Goal: Communication & Community: Answer question/provide support

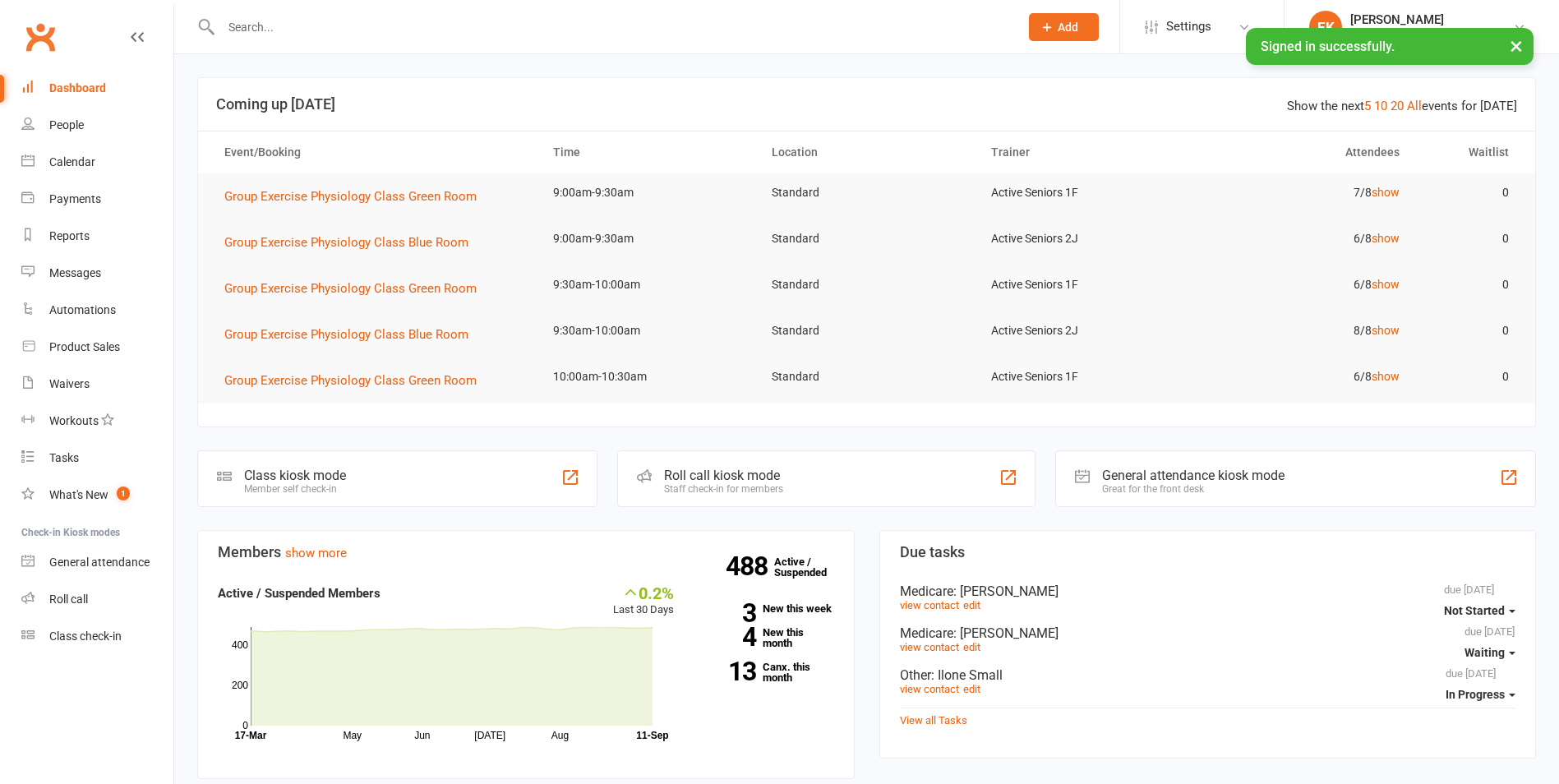
drag, startPoint x: 0, startPoint y: 0, endPoint x: 340, endPoint y: 24, distance: 340.8
click at [340, 24] on input "text" at bounding box center [611, 27] width 791 height 23
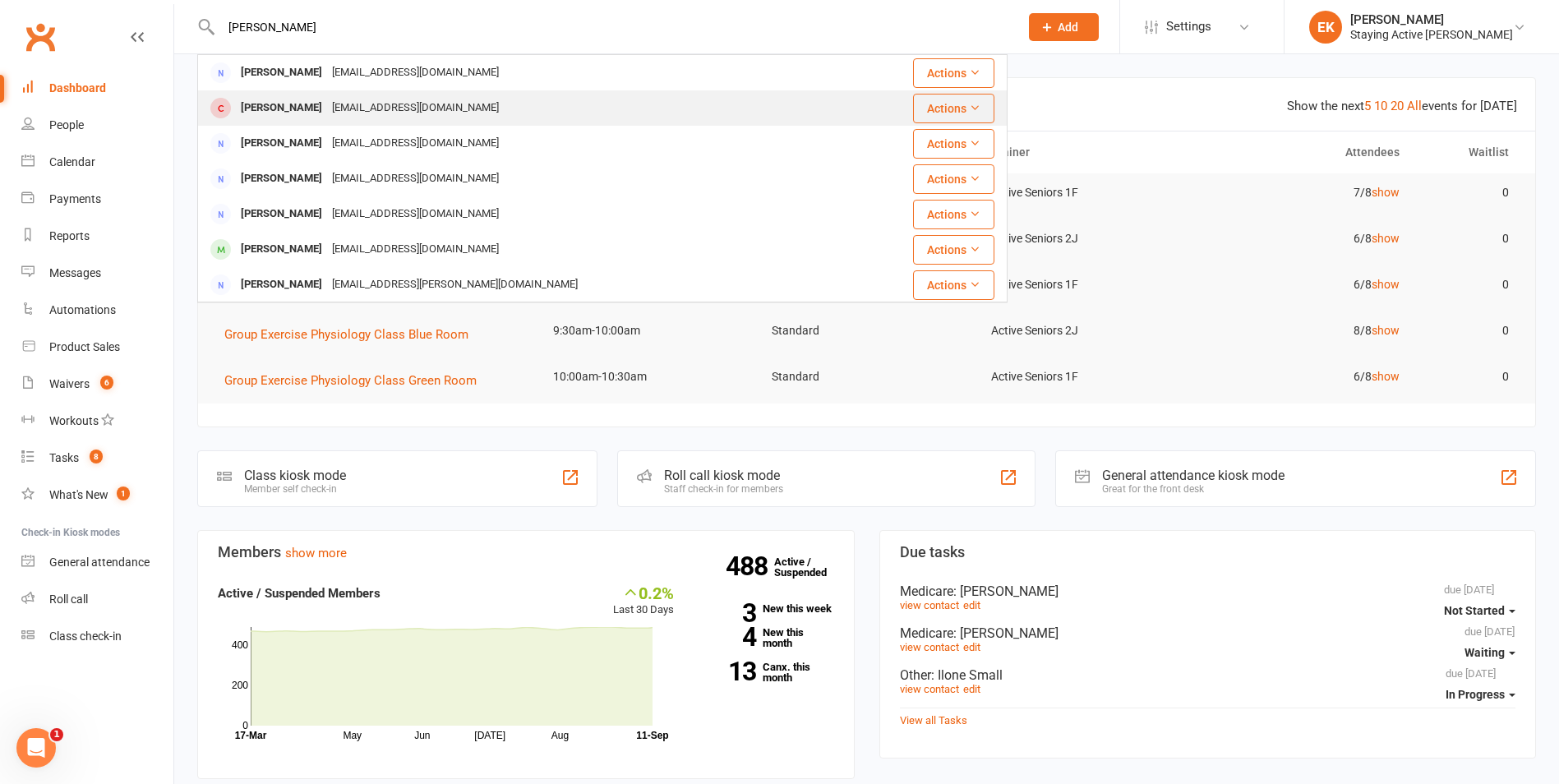
type input "philip wilson"
click at [404, 110] on div "philthewill@yahoo.com.au" at bounding box center [415, 108] width 177 height 24
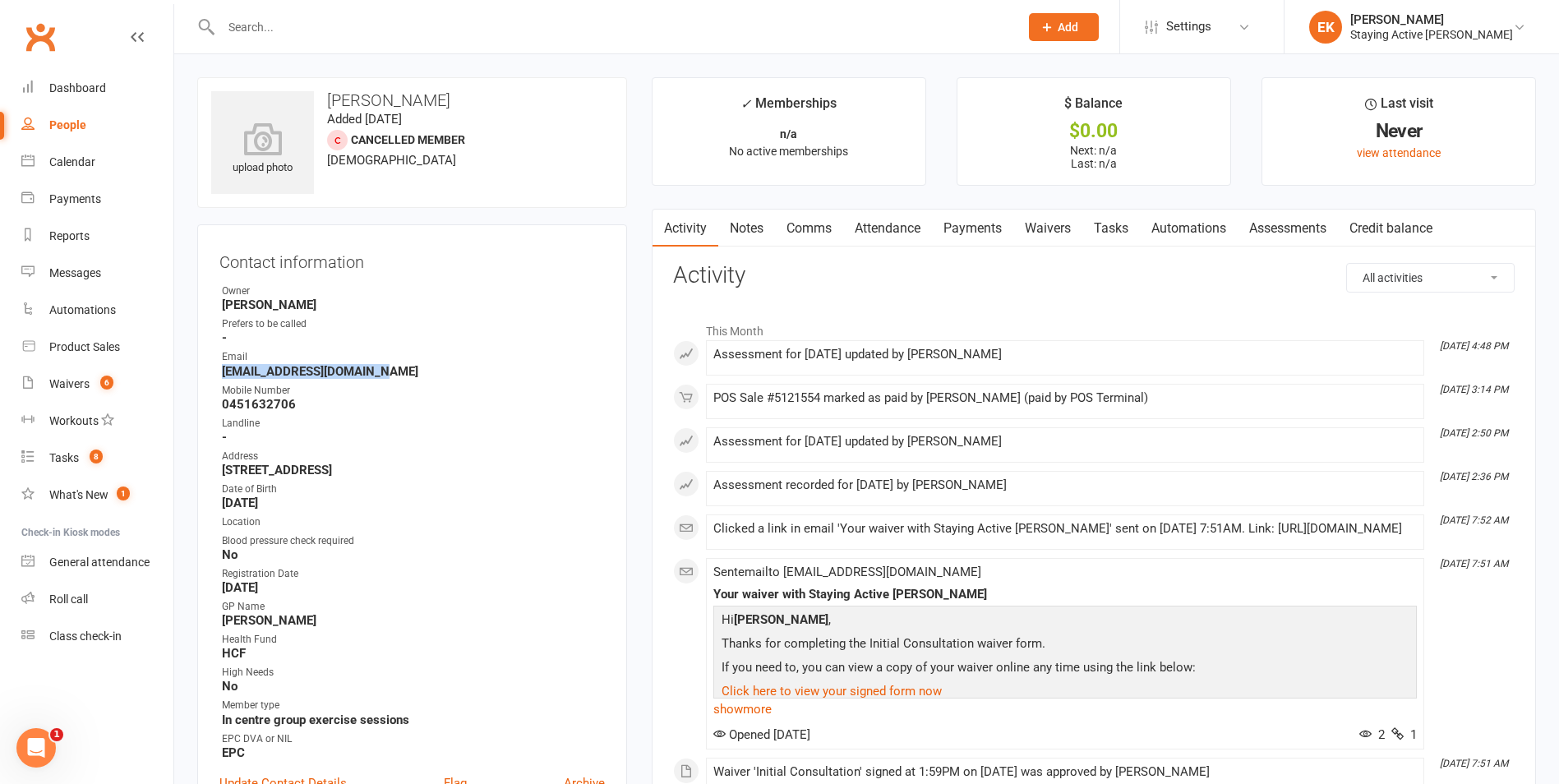
drag, startPoint x: 302, startPoint y: 369, endPoint x: 211, endPoint y: 369, distance: 91.0
click at [211, 369] on div "Contact information Owner Shantelle King Prefers to be called - Email philthewi…" at bounding box center [412, 529] width 430 height 611
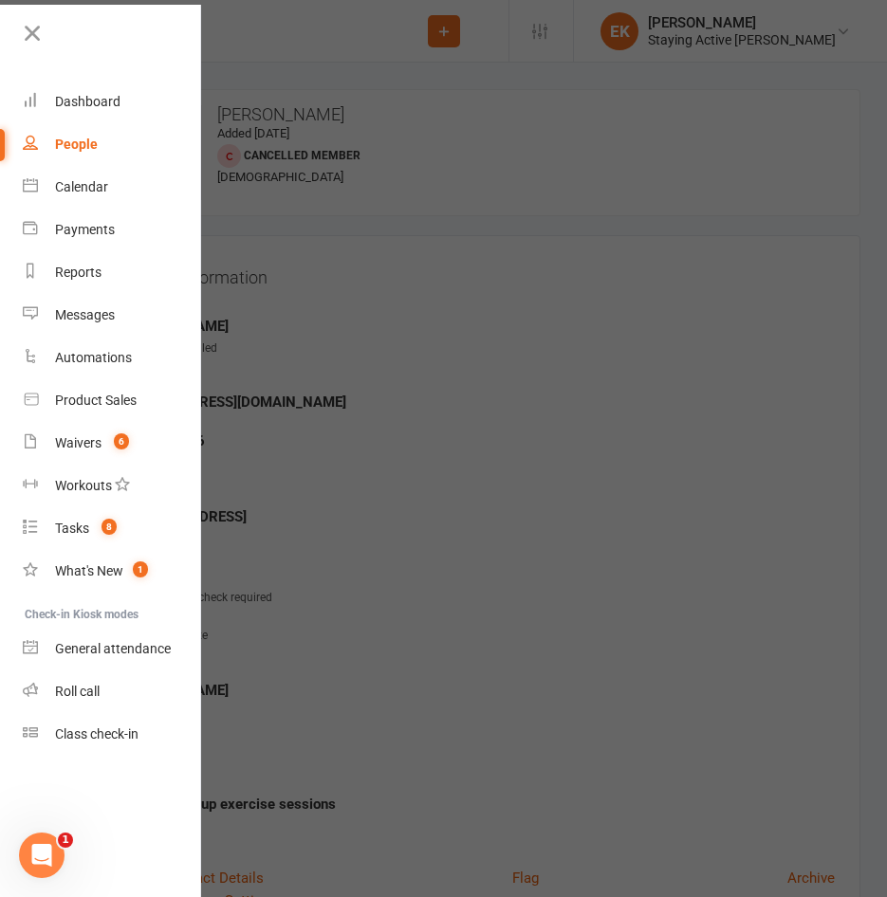
click at [322, 83] on div at bounding box center [443, 448] width 887 height 897
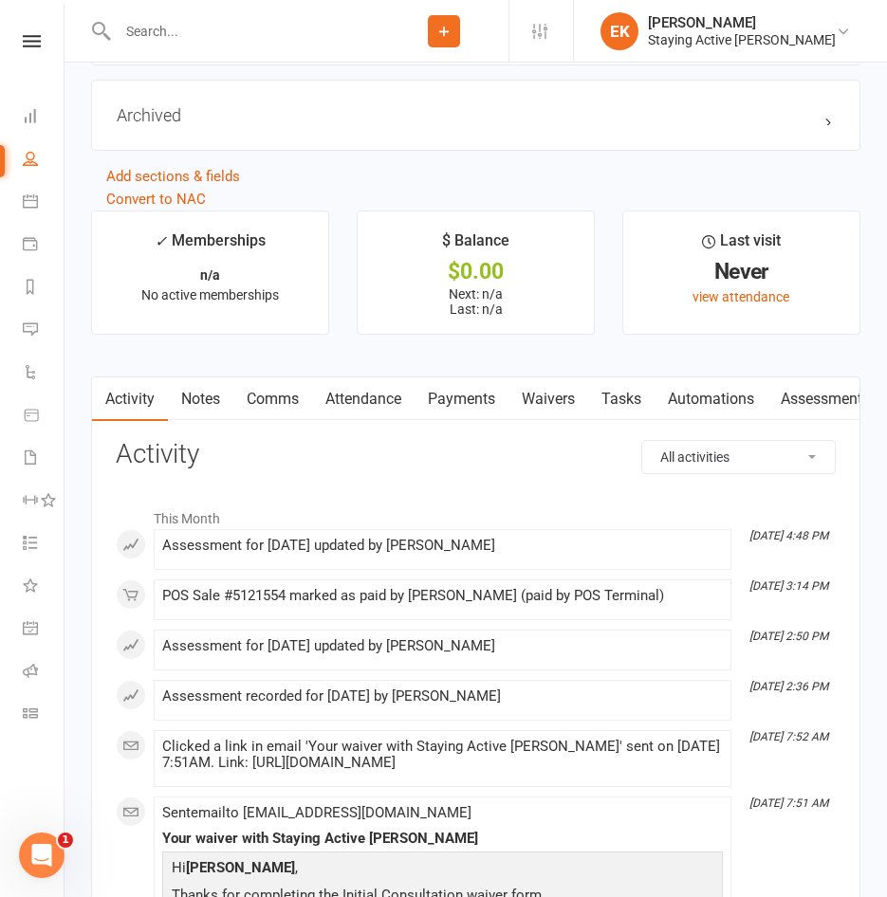
scroll to position [2276, 0]
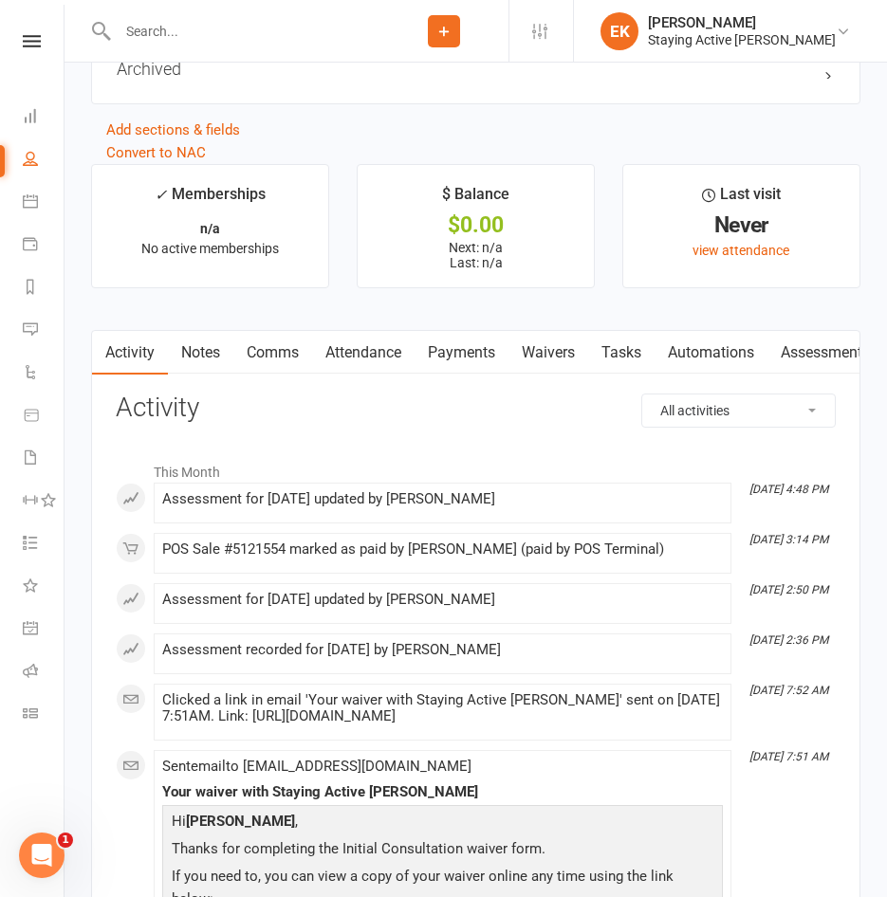
click at [807, 362] on link "Assessments" at bounding box center [825, 353] width 116 height 44
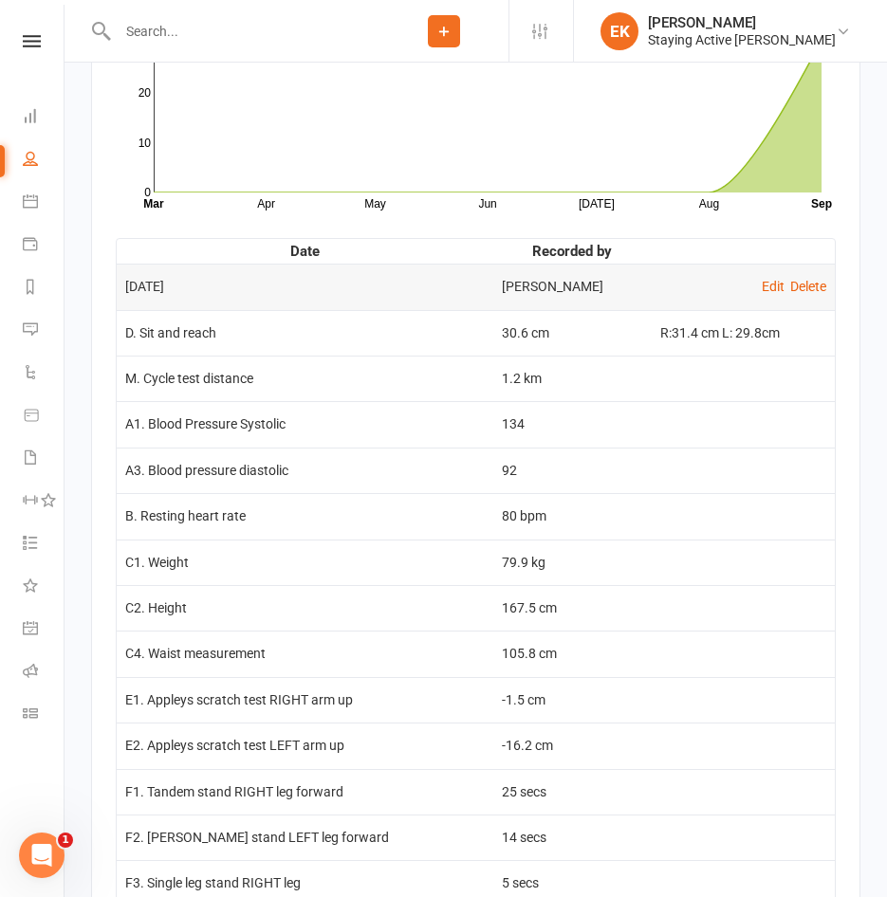
scroll to position [2750, 0]
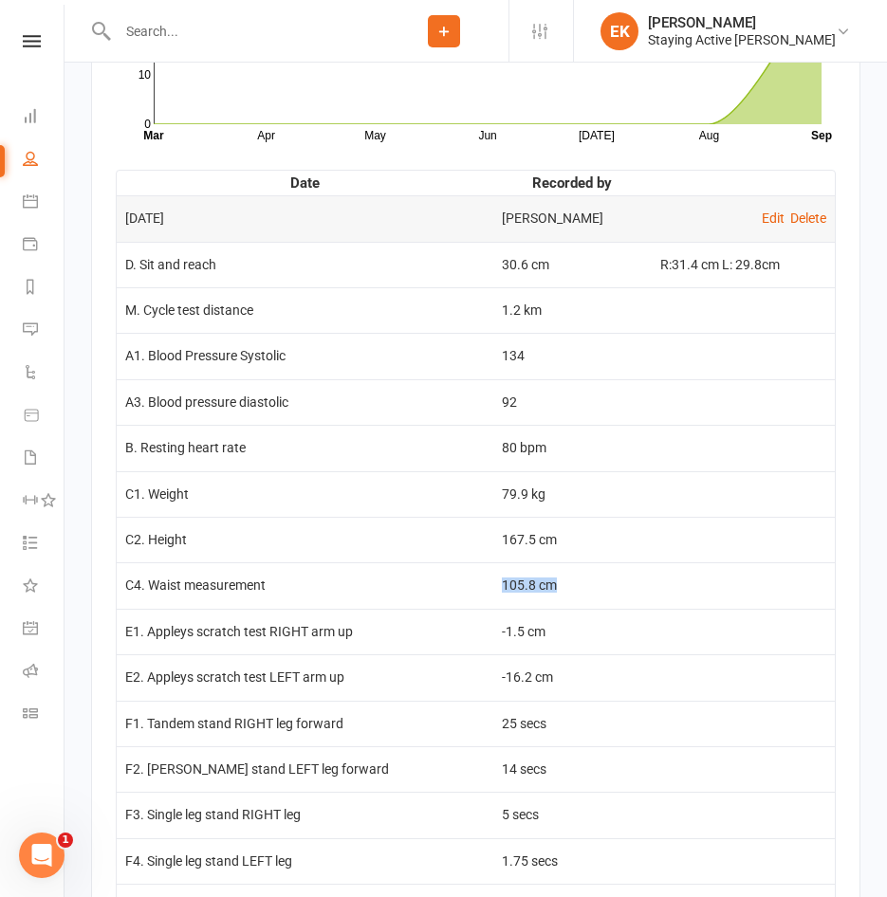
drag, startPoint x: 498, startPoint y: 588, endPoint x: 561, endPoint y: 594, distance: 62.9
click at [561, 594] on tr "C4. Waist measurement 105.8 cm" at bounding box center [476, 585] width 718 height 46
click at [493, 624] on td "-1.5 cm" at bounding box center [572, 632] width 158 height 46
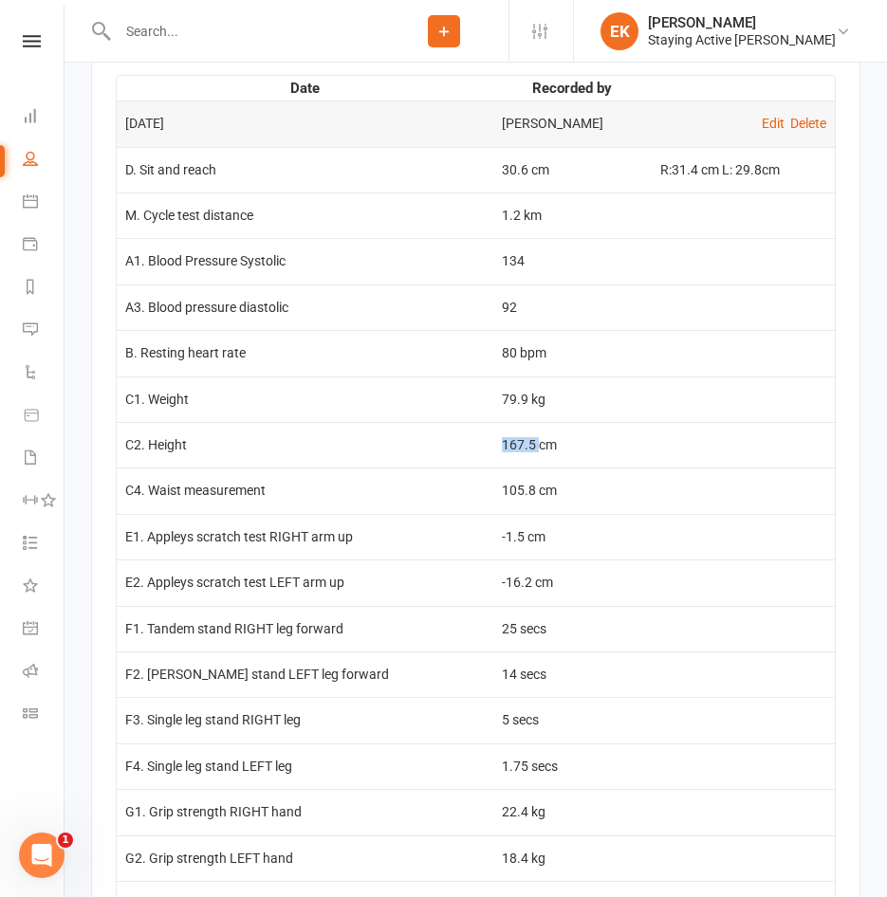
click at [524, 457] on td "167.5 cm" at bounding box center [572, 445] width 158 height 46
copy td "167.5"
drag, startPoint x: 486, startPoint y: 409, endPoint x: 506, endPoint y: 415, distance: 21.0
click at [511, 411] on td "79.9 kg" at bounding box center [572, 400] width 158 height 46
copy td "79.9"
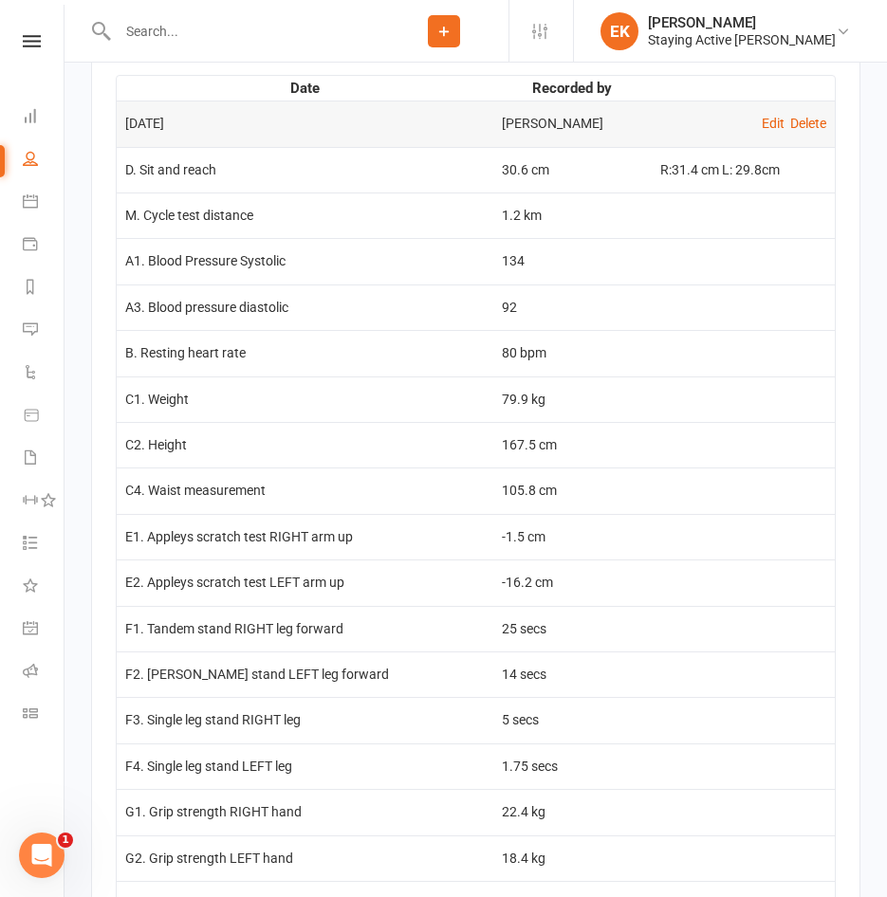
click at [514, 445] on td "167.5 cm" at bounding box center [572, 445] width 158 height 46
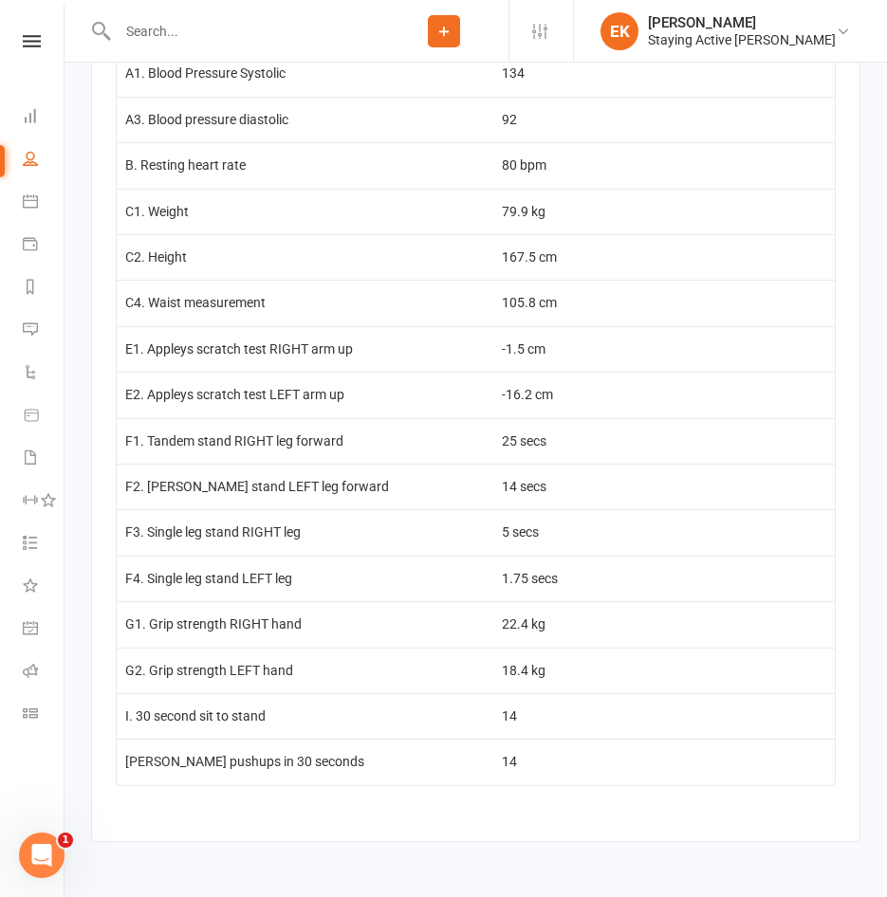
scroll to position [3035, 0]
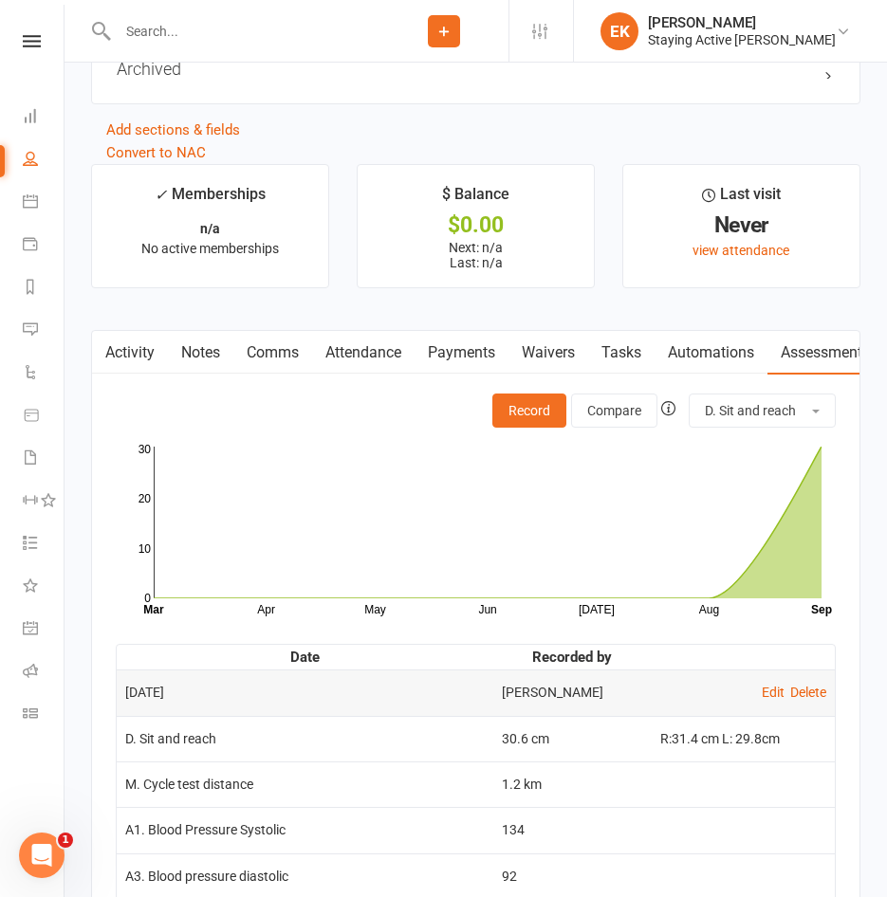
click at [534, 365] on link "Waivers" at bounding box center [548, 353] width 80 height 44
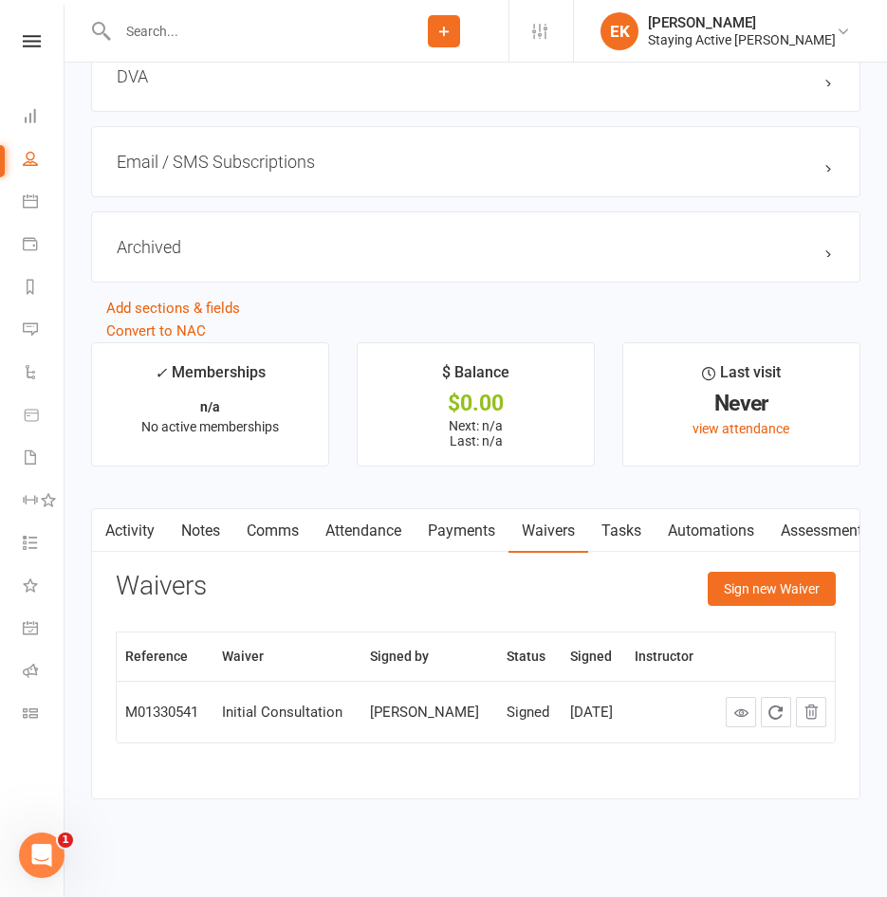
scroll to position [2112, 0]
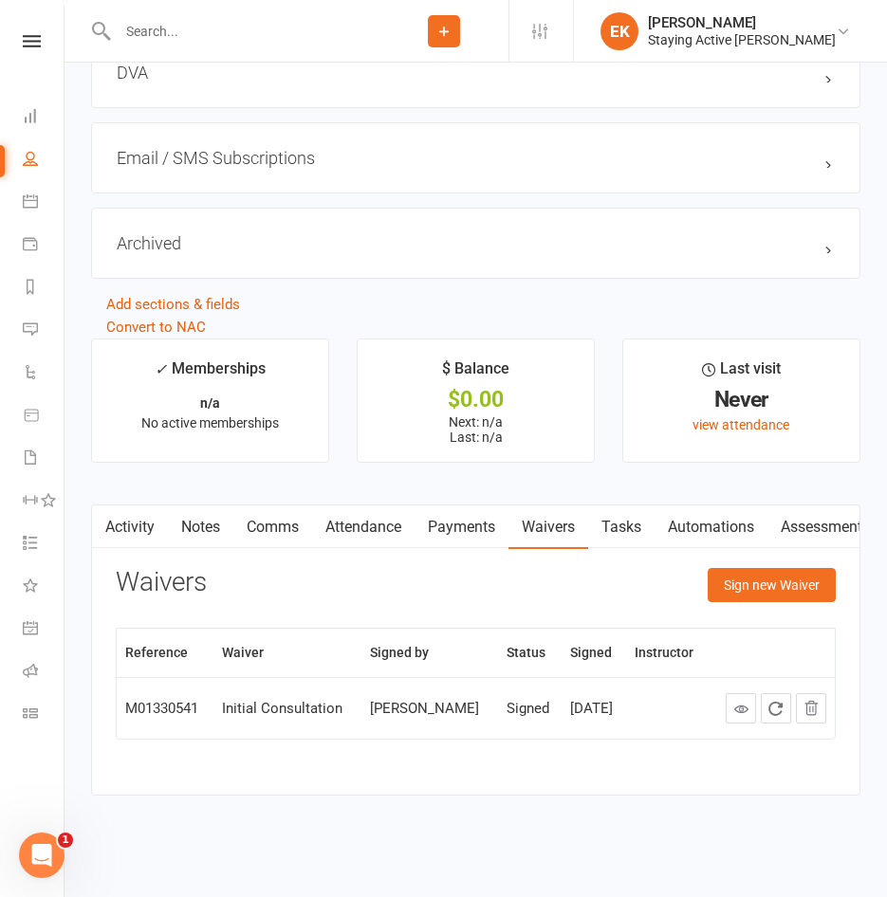
click at [719, 709] on div at bounding box center [771, 708] width 110 height 30
click at [730, 708] on link at bounding box center [741, 708] width 30 height 30
click at [801, 527] on link "Assessments" at bounding box center [825, 528] width 116 height 44
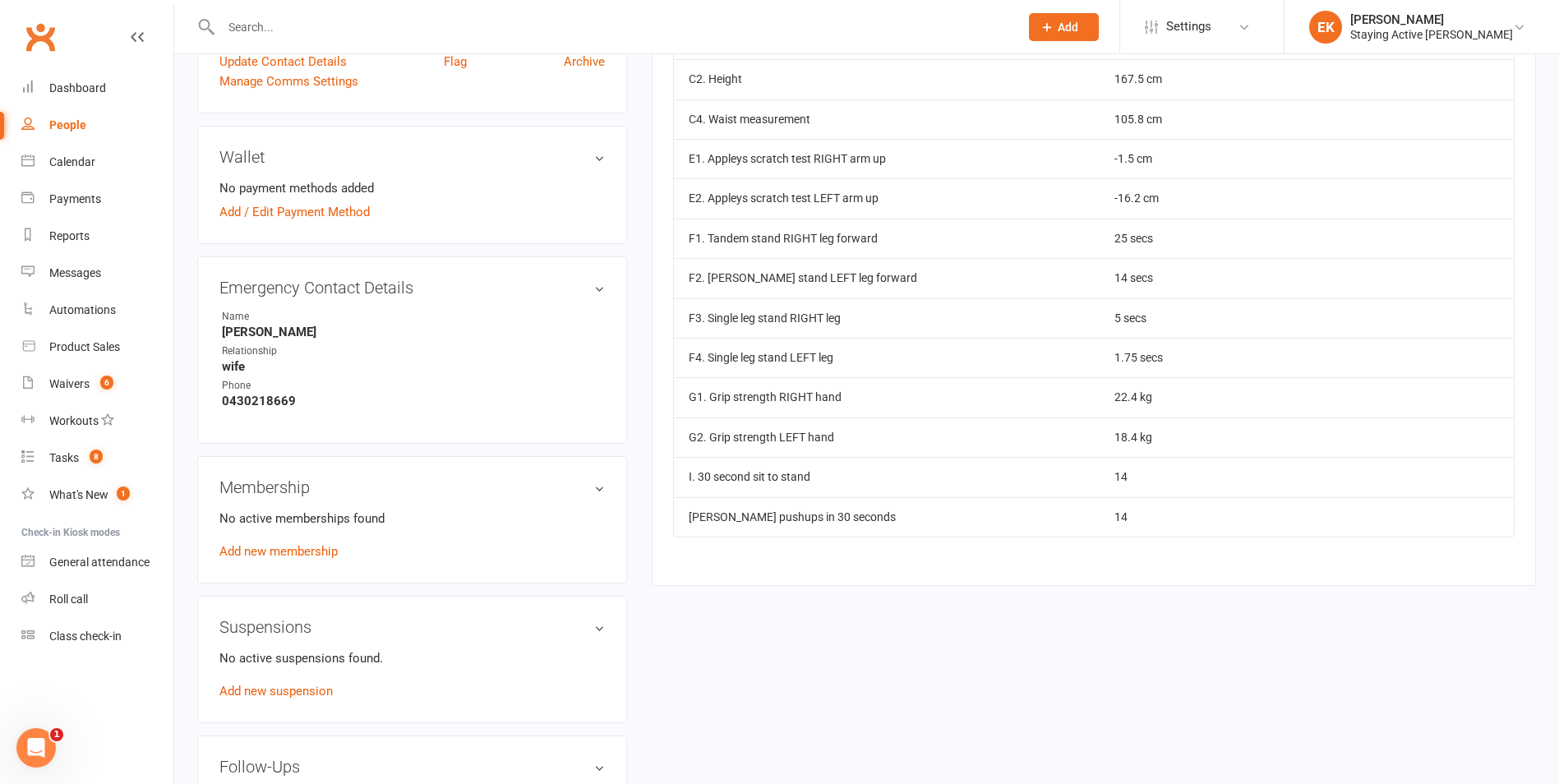
scroll to position [755, 0]
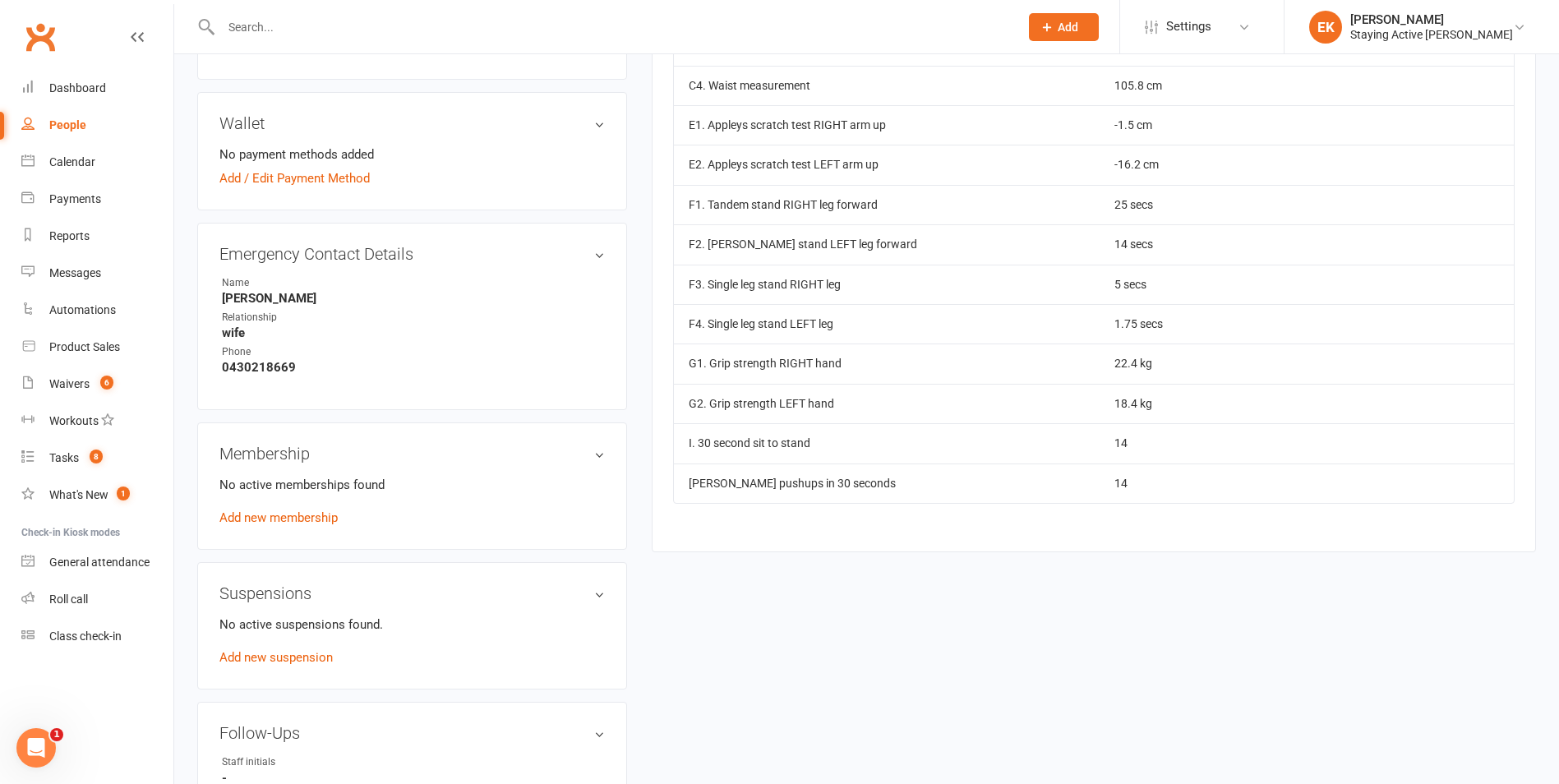
drag, startPoint x: 685, startPoint y: 231, endPoint x: 1172, endPoint y: 510, distance: 561.3
click at [1172, 510] on div "Activity Notes Comms Attendance Payments Waivers Tasks Automations Assessments …" at bounding box center [1094, 3] width 885 height 1098
copy table "Date Recorded by Sep 9, 2025 Shantelle King Edit Delete"
click at [763, 662] on div "upload photo Phil Wilson Added 16 August, 2025 Cancelled member 76 years old Co…" at bounding box center [866, 356] width 1363 height 2068
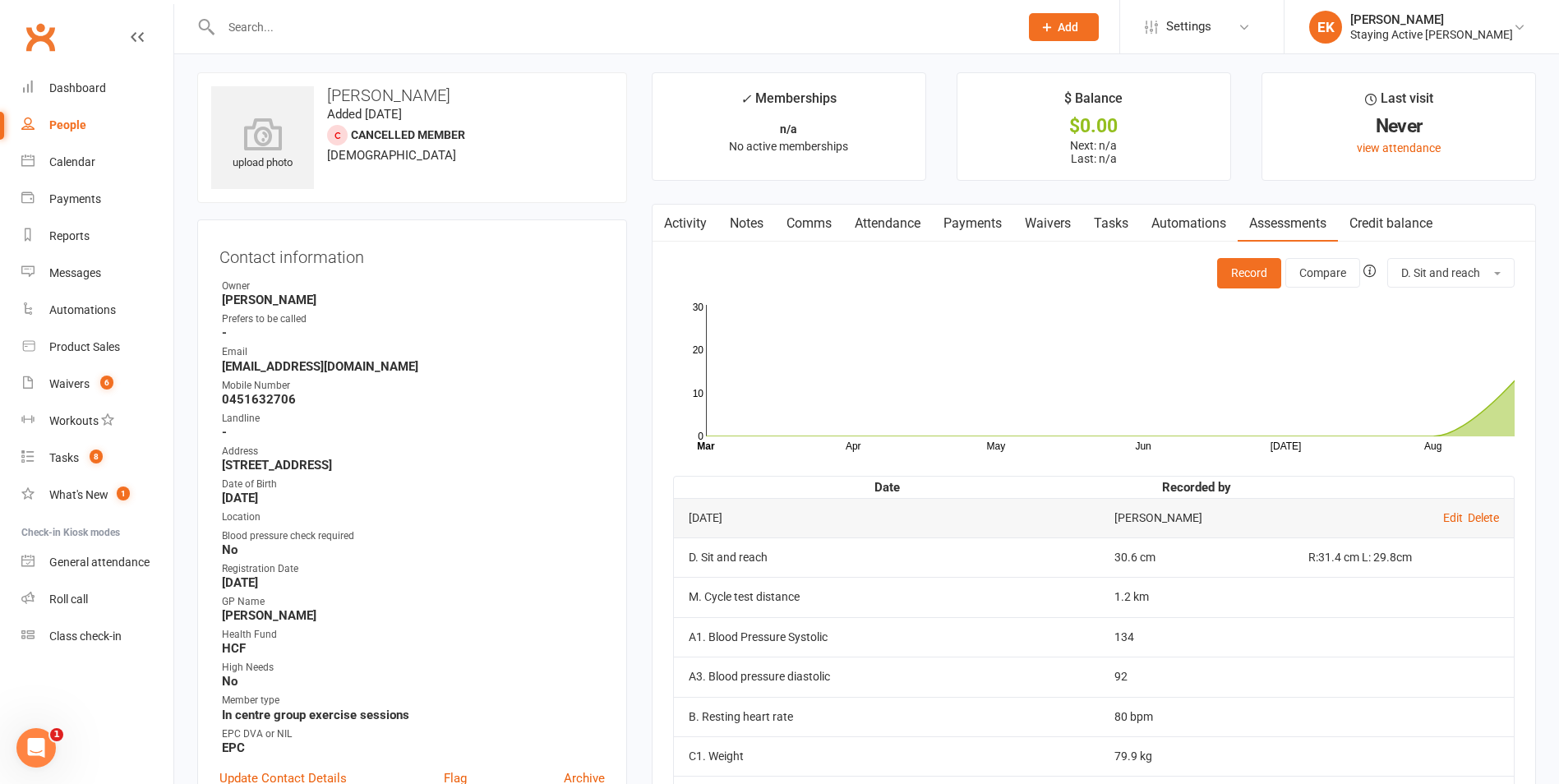
scroll to position [0, 0]
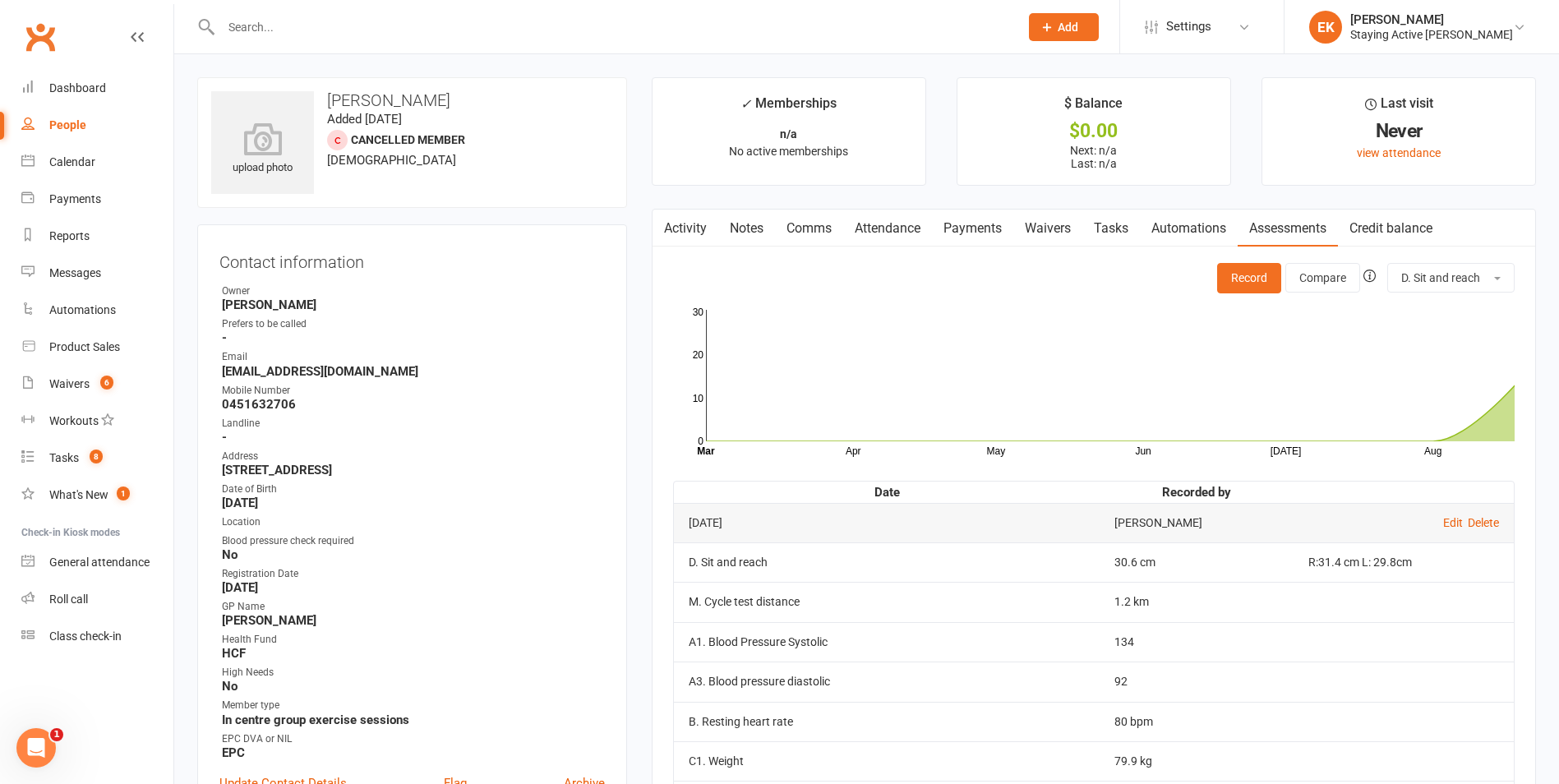
drag, startPoint x: 211, startPoint y: 490, endPoint x: 215, endPoint y: 502, distance: 12.6
click at [215, 502] on div "Contact information Owner Shantelle King Prefers to be called - Email philthewi…" at bounding box center [412, 529] width 430 height 611
copy strong "November 20, 1948"
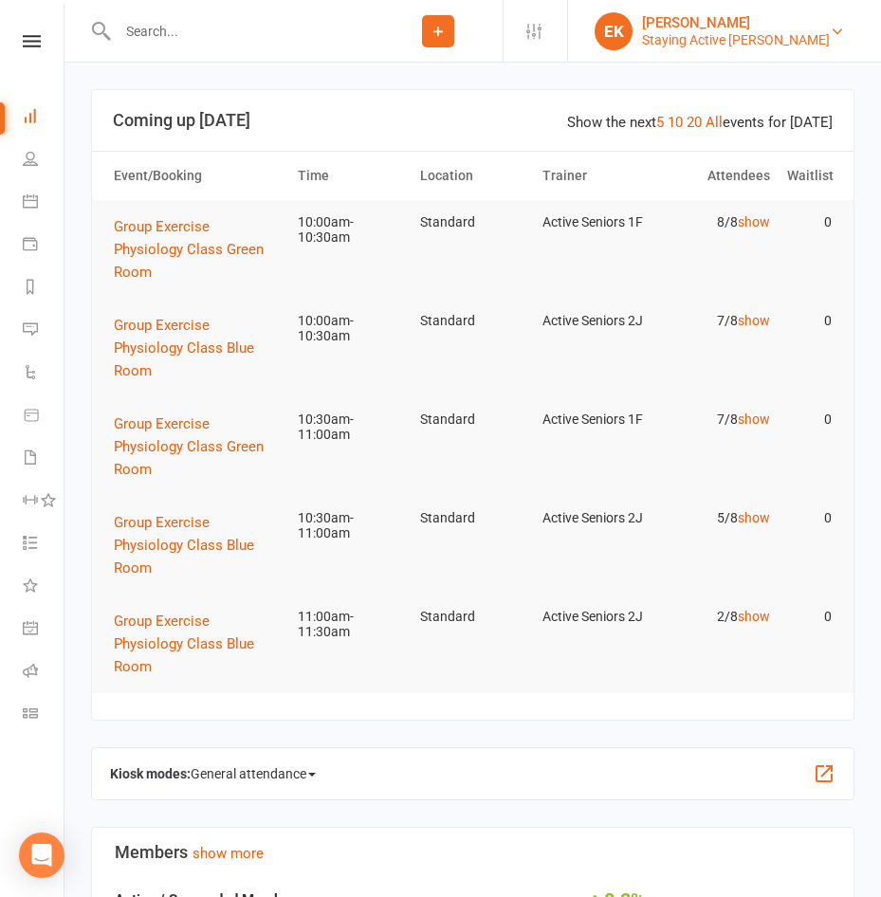
click at [782, 31] on div "Staying Active [PERSON_NAME]" at bounding box center [736, 39] width 188 height 17
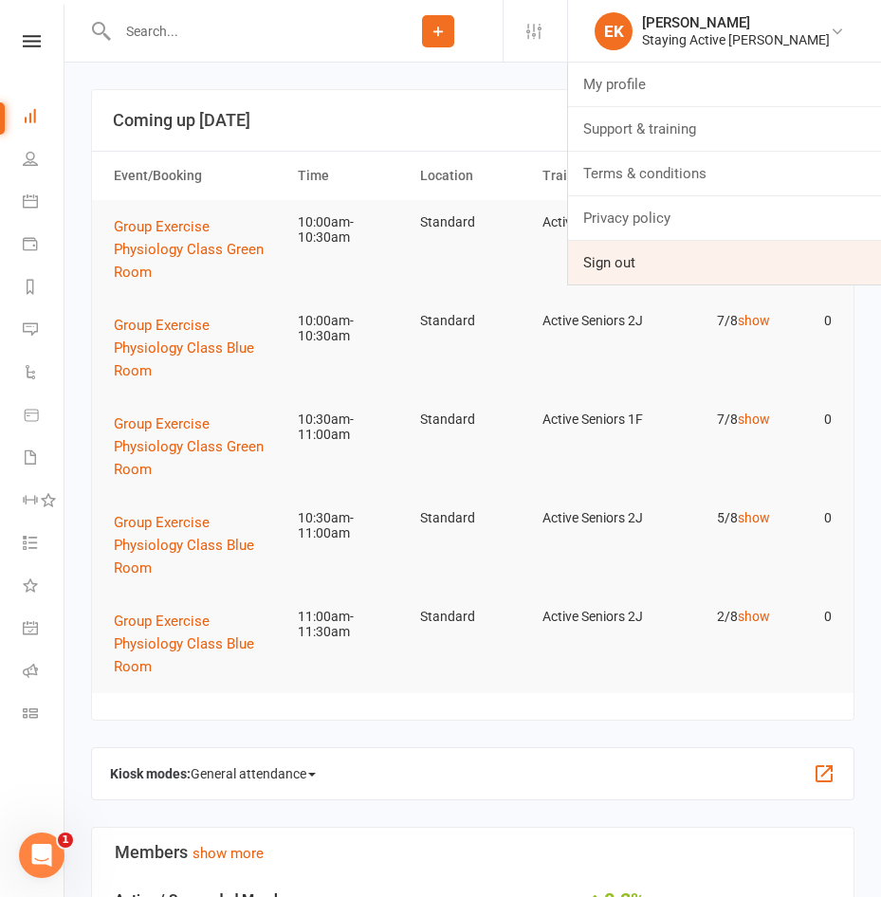
click at [642, 258] on link "Sign out" at bounding box center [724, 263] width 313 height 44
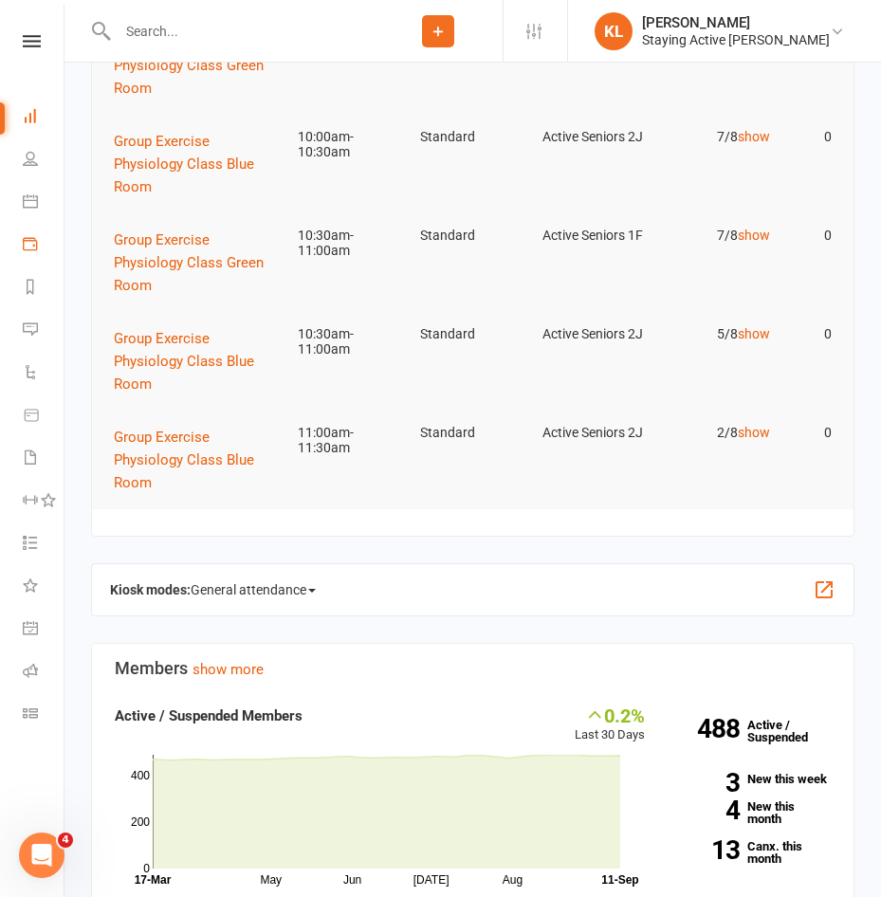
scroll to position [190, 0]
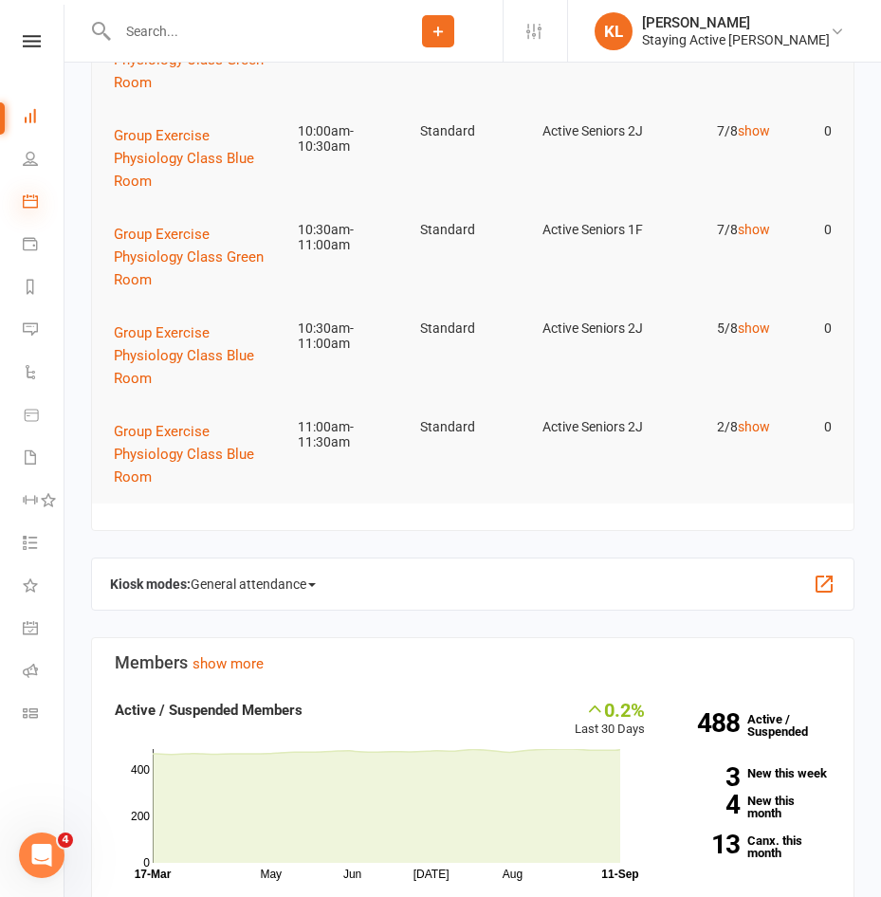
click at [32, 197] on icon at bounding box center [30, 200] width 15 height 15
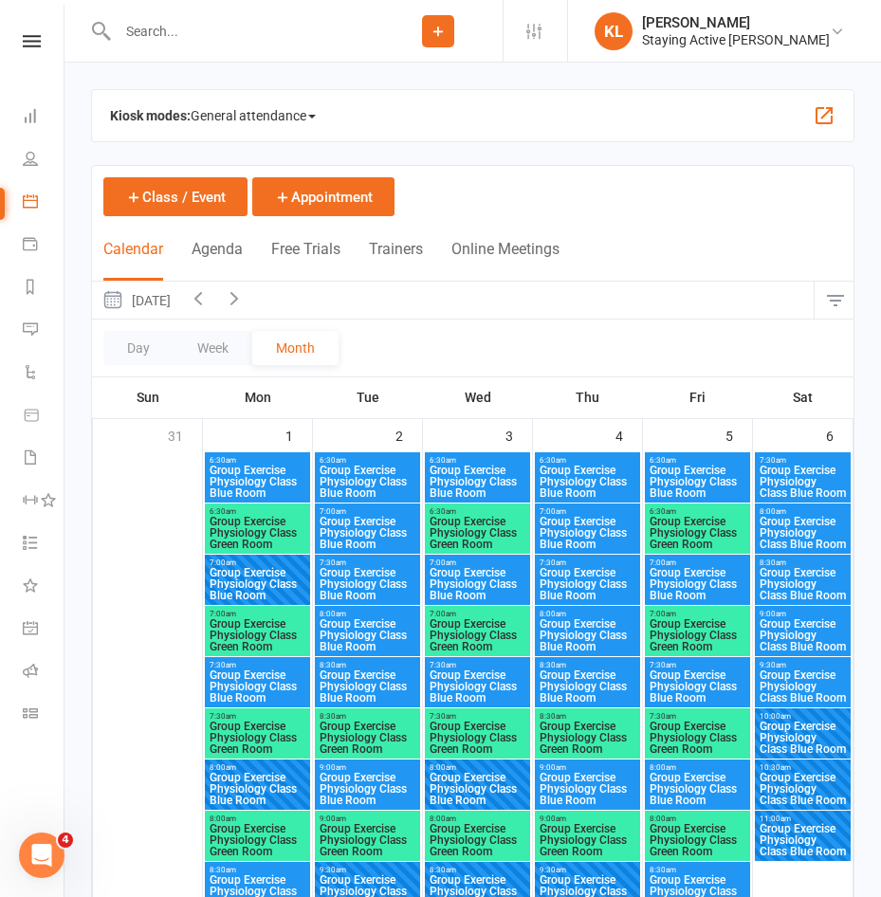
click at [144, 22] on input "text" at bounding box center [243, 31] width 262 height 27
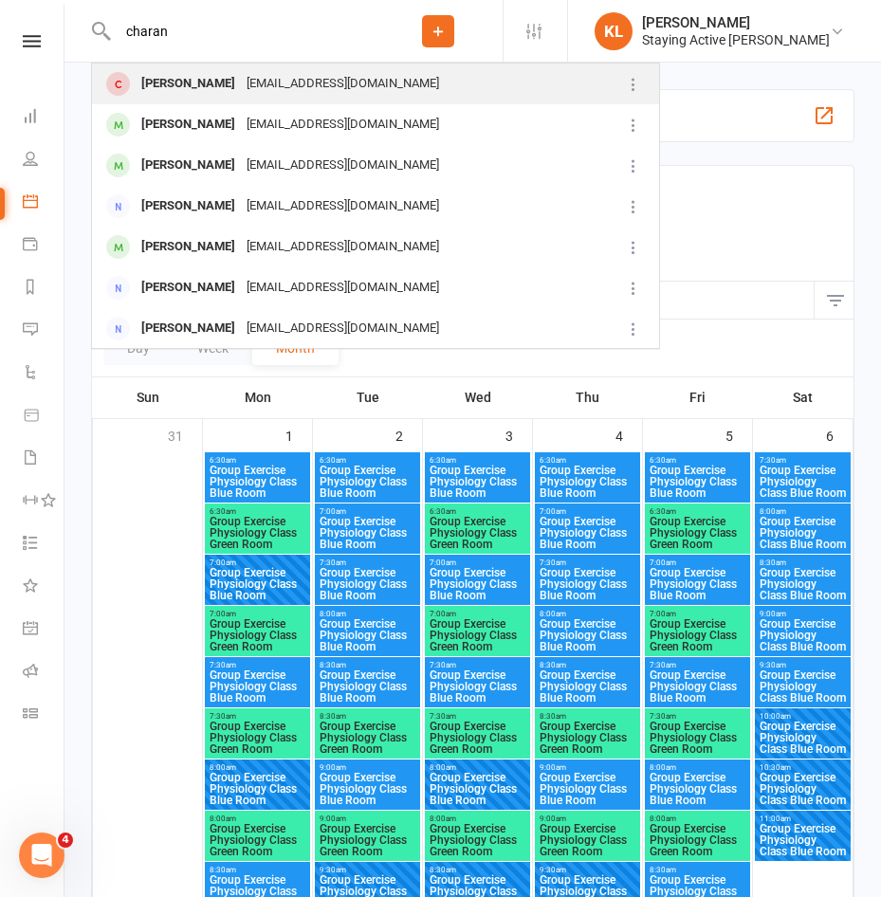
type input "charan"
click at [167, 76] on div "Charan Basson" at bounding box center [188, 84] width 105 height 28
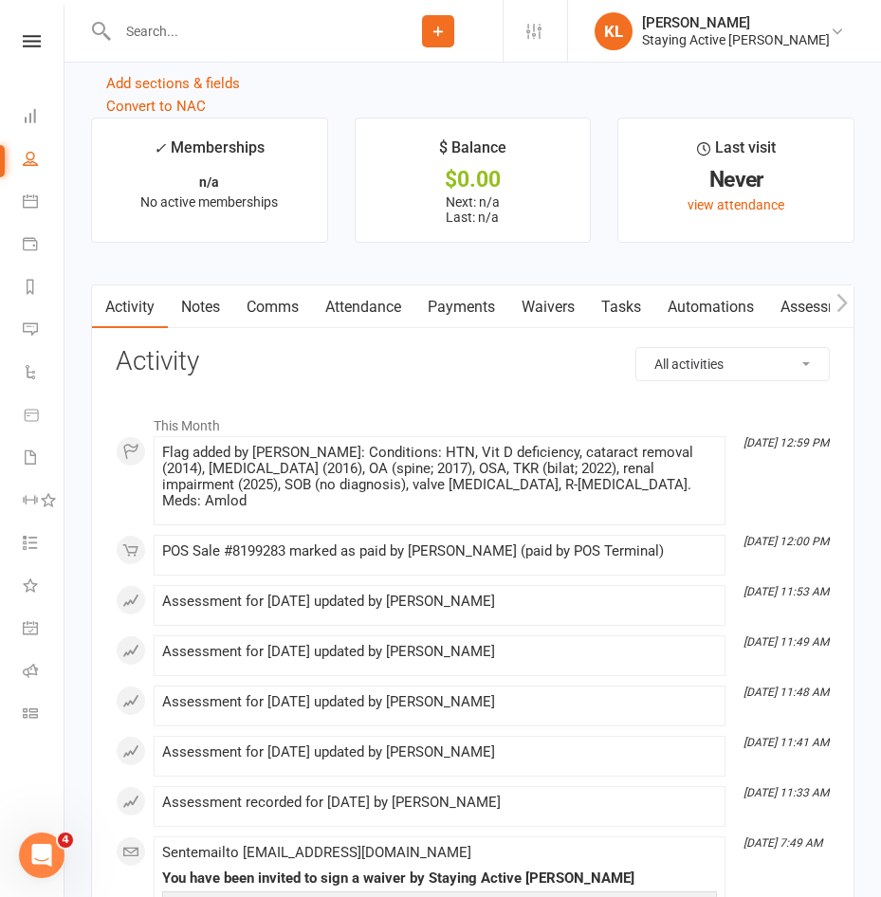
scroll to position [2371, 0]
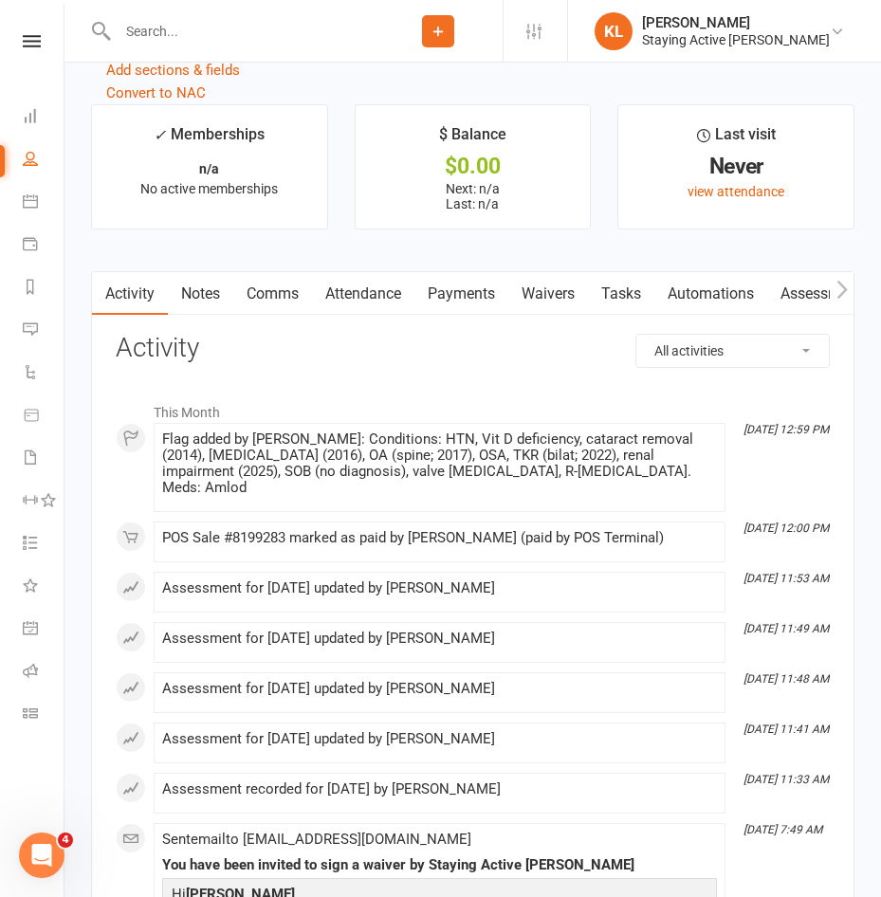
click at [807, 303] on link "Assessments" at bounding box center [825, 294] width 116 height 44
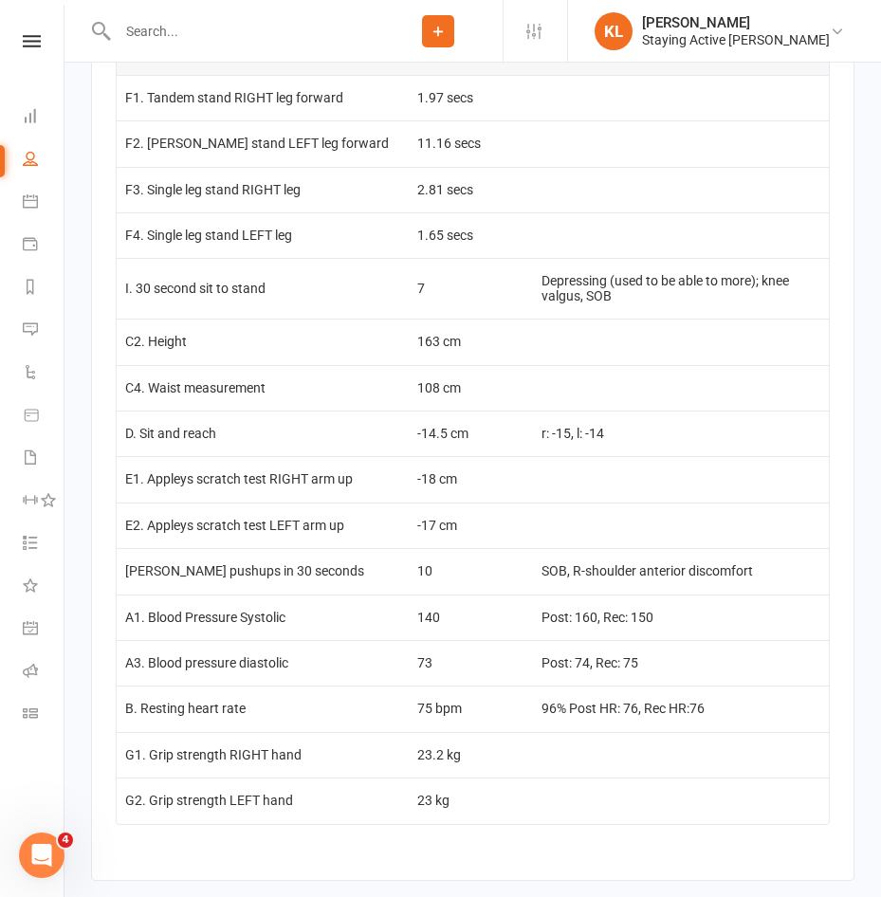
scroll to position [2953, 0]
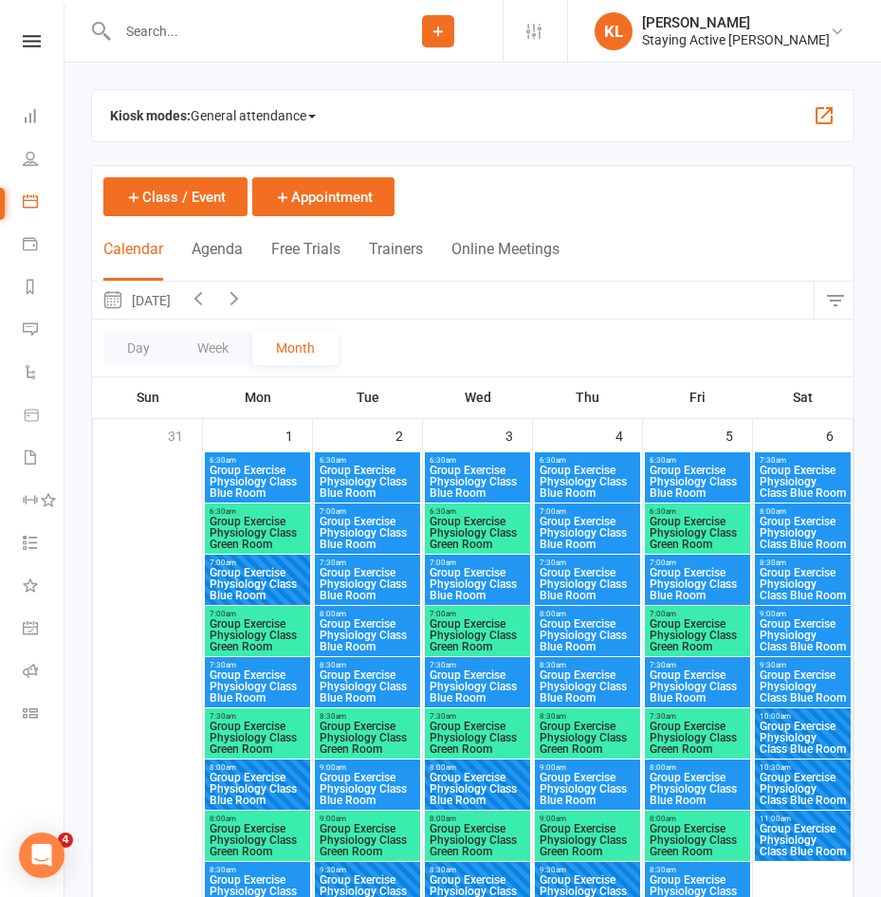
click at [182, 36] on input "text" at bounding box center [243, 31] width 262 height 27
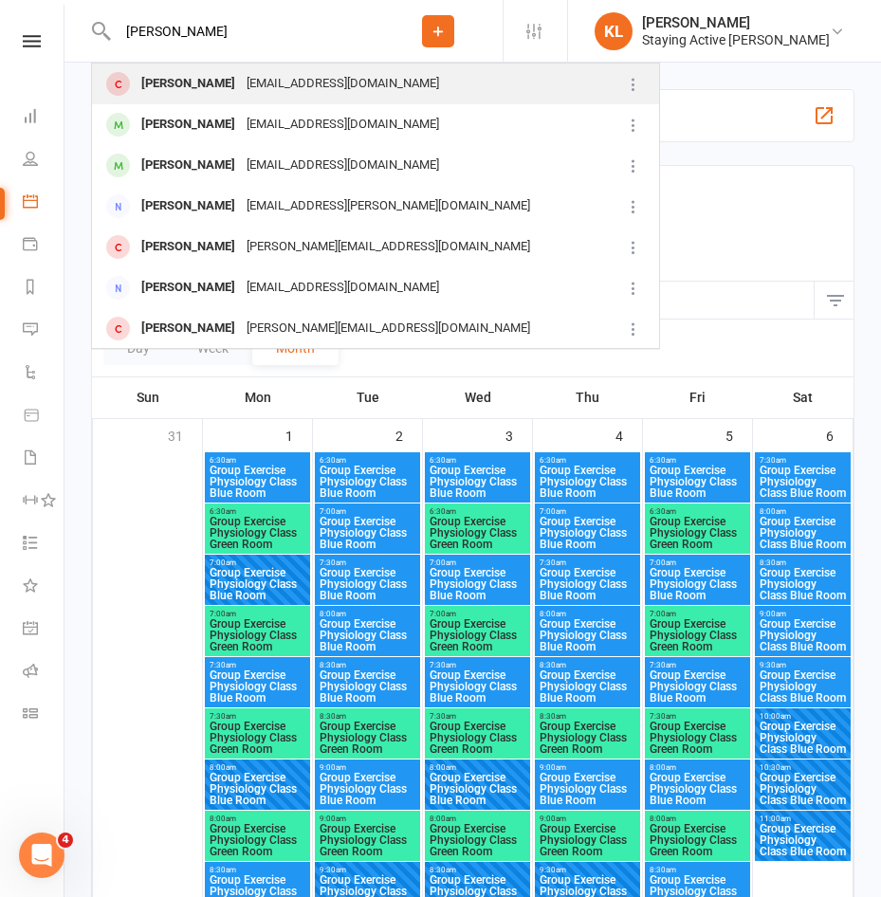
type input "[PERSON_NAME]"
click at [173, 88] on div "[PERSON_NAME]" at bounding box center [188, 84] width 105 height 28
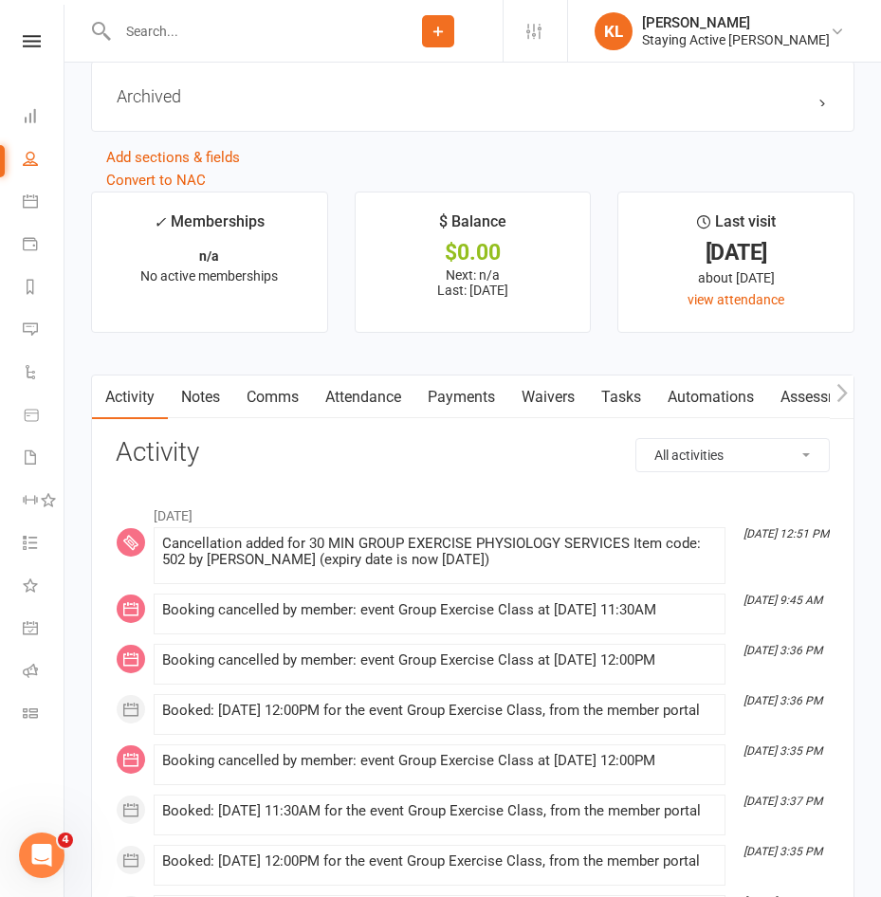
scroll to position [2371, 0]
click at [193, 398] on link "Notes" at bounding box center [200, 397] width 65 height 44
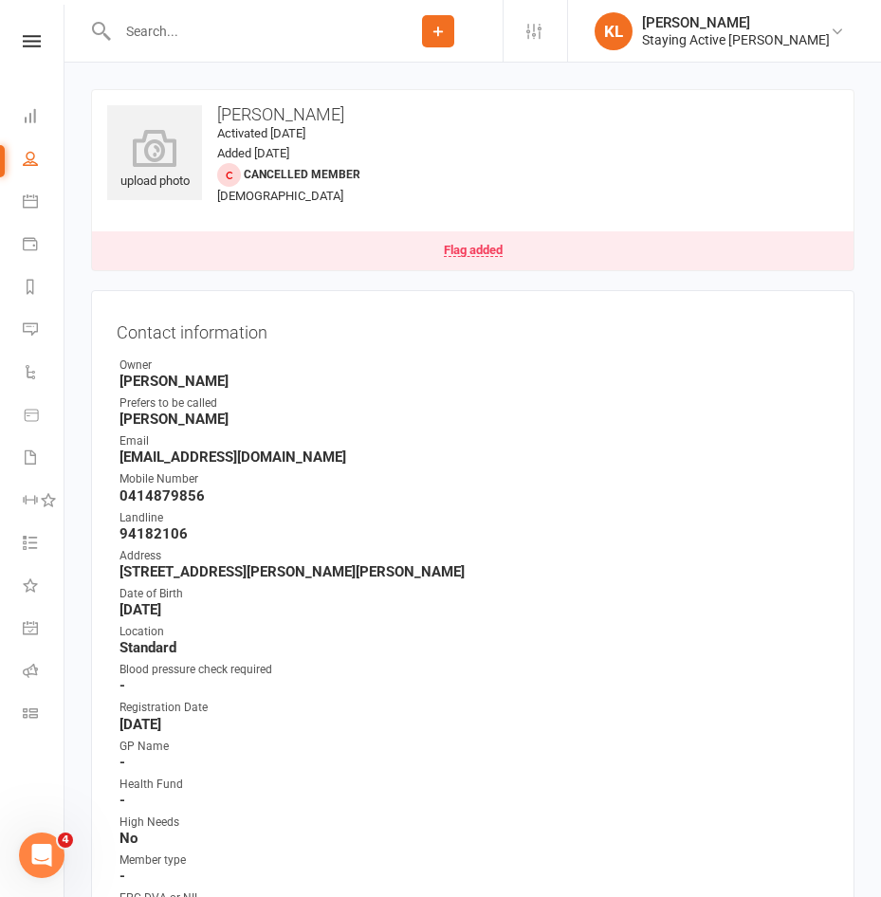
click at [524, 605] on strong "[DATE]" at bounding box center [474, 609] width 709 height 17
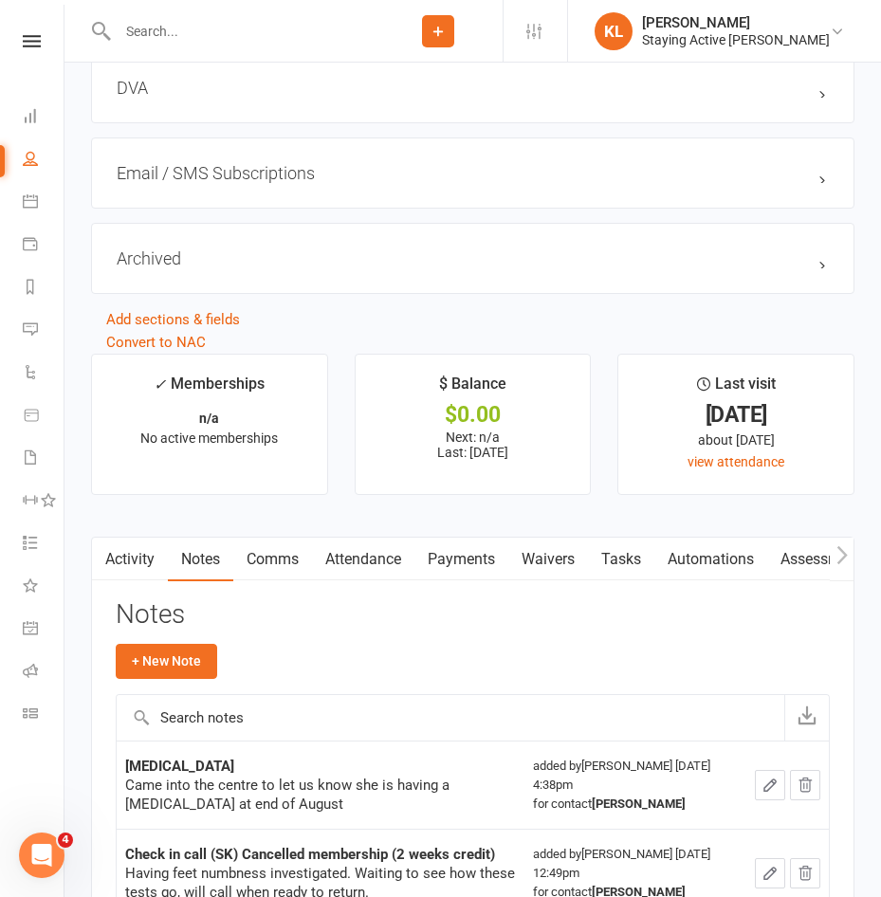
scroll to position [2466, 0]
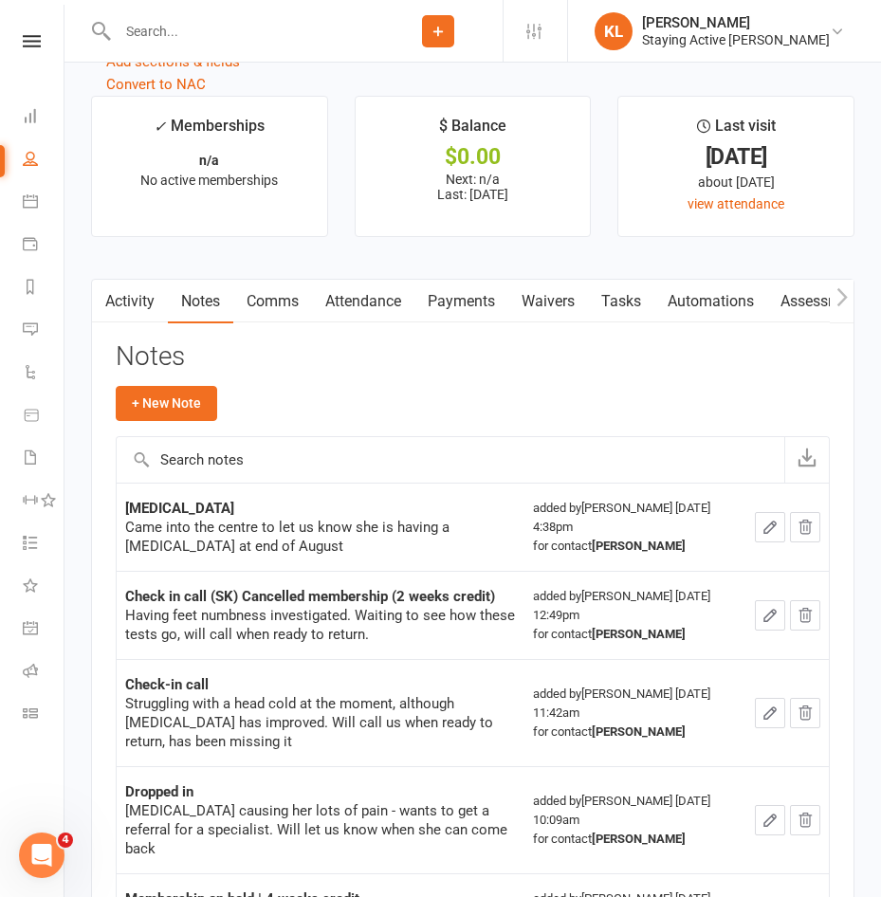
click at [161, 252] on ul "✓ Memberships n/a No active memberships $ Balance $0.00 Next: n/a Last: [DATE] …" at bounding box center [472, 174] width 763 height 156
click at [185, 412] on button "+ New Note" at bounding box center [166, 403] width 101 height 34
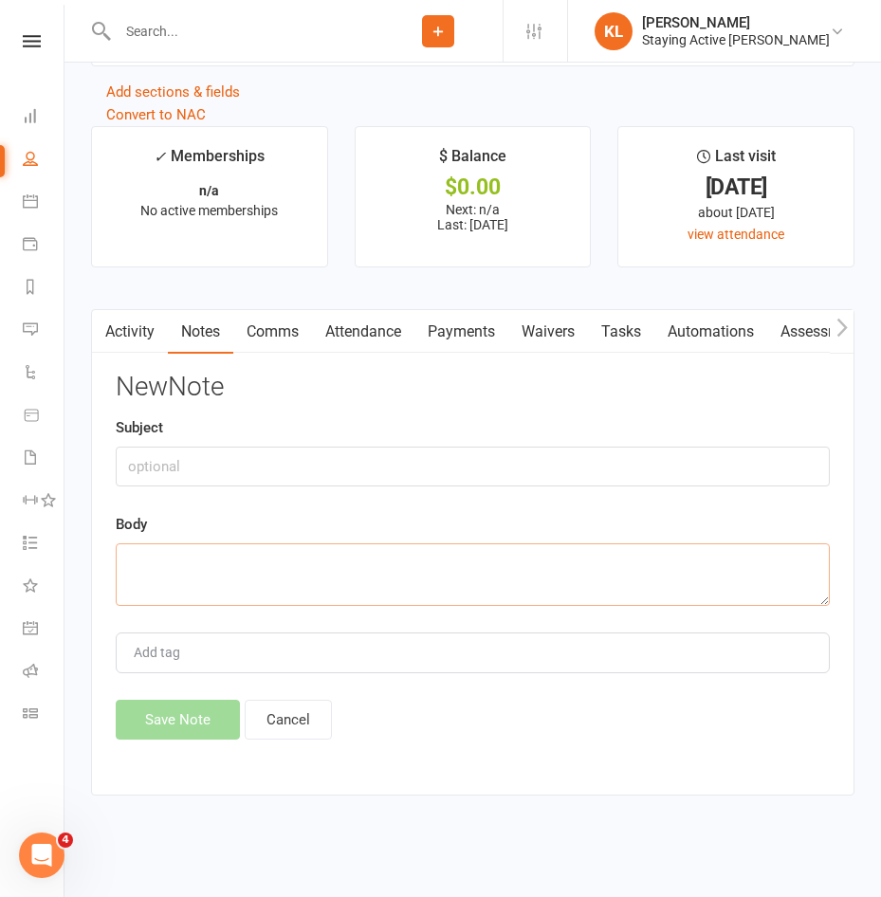
drag, startPoint x: 187, startPoint y: 559, endPoint x: 396, endPoint y: 449, distance: 236.7
click at [248, 546] on textarea at bounding box center [473, 574] width 714 height 63
paste textarea "R-TKR on [DATE] - has a frame since to move. Doing re"
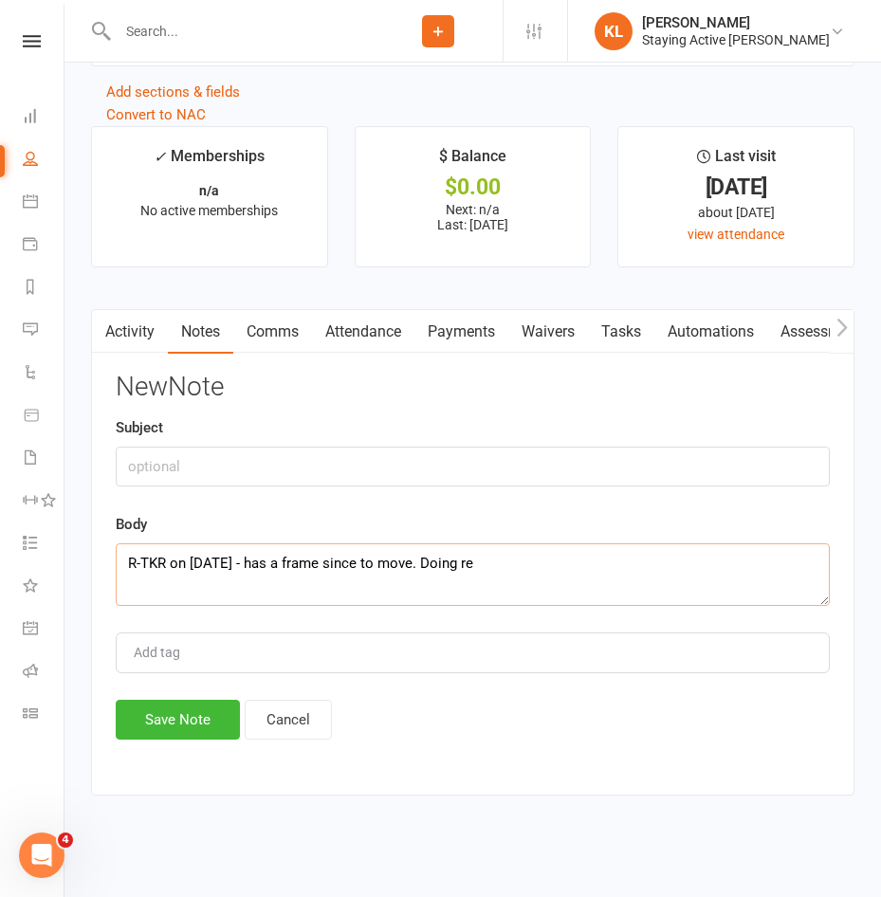
drag, startPoint x: 271, startPoint y: 577, endPoint x: 284, endPoint y: 577, distance: 12.3
click at [271, 577] on textarea "R-TKR on [DATE] - has a frame since to move. Doing re" at bounding box center [473, 574] width 714 height 63
drag, startPoint x: 418, startPoint y: 562, endPoint x: 104, endPoint y: 564, distance: 313.9
click at [104, 564] on div "Activity Notes Comms Attendance Payments Waivers Tasks Automations Assessments …" at bounding box center [472, 552] width 763 height 487
paste textarea "hab at [PERSON_NAME]."
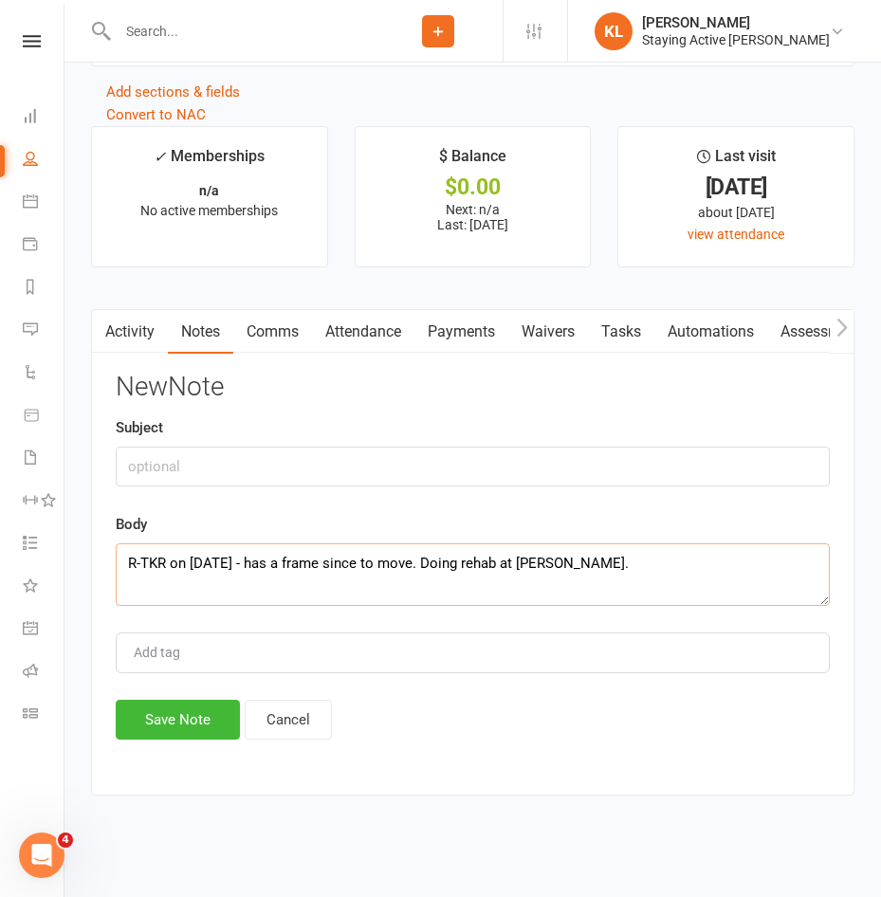
type textarea "R-TKR on [DATE] - has a frame since to move. Doing rehab at [PERSON_NAME]."
click at [142, 467] on input "text" at bounding box center [473, 467] width 714 height 40
type input "Follow up"
click at [717, 568] on textarea "R-TKR on [DATE] - has a frame since to move. Doing rehab at [PERSON_NAME]." at bounding box center [473, 574] width 714 height 63
drag, startPoint x: 732, startPoint y: 561, endPoint x: 718, endPoint y: 561, distance: 14.2
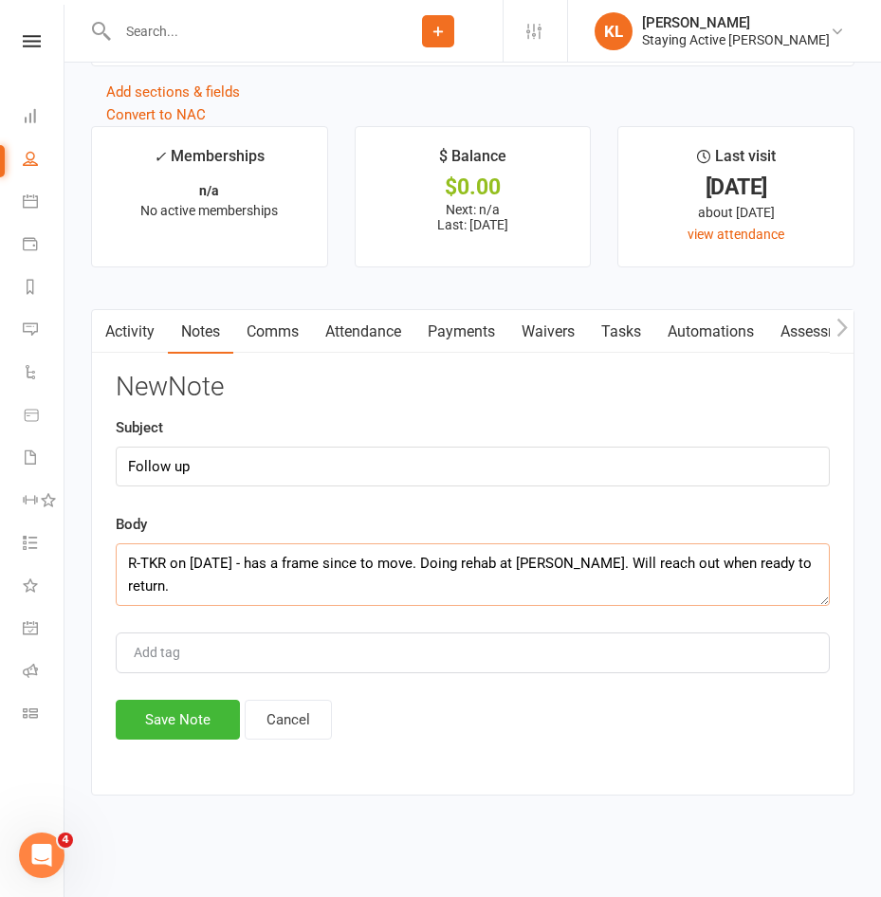
click at [718, 561] on textarea "R-TKR on [DATE] - has a frame since to move. Doing rehab at [PERSON_NAME]. Will…" at bounding box center [473, 574] width 714 height 63
click at [336, 591] on textarea "R-TKR on [DATE] - has a frame since to move. Doing rehab at [PERSON_NAME]. Did …" at bounding box center [473, 574] width 714 height 63
type textarea "R-TKR on [DATE] - has a frame since to move. Doing rehab at [PERSON_NAME]. Did …"
click at [147, 719] on button "Save Note" at bounding box center [178, 720] width 124 height 40
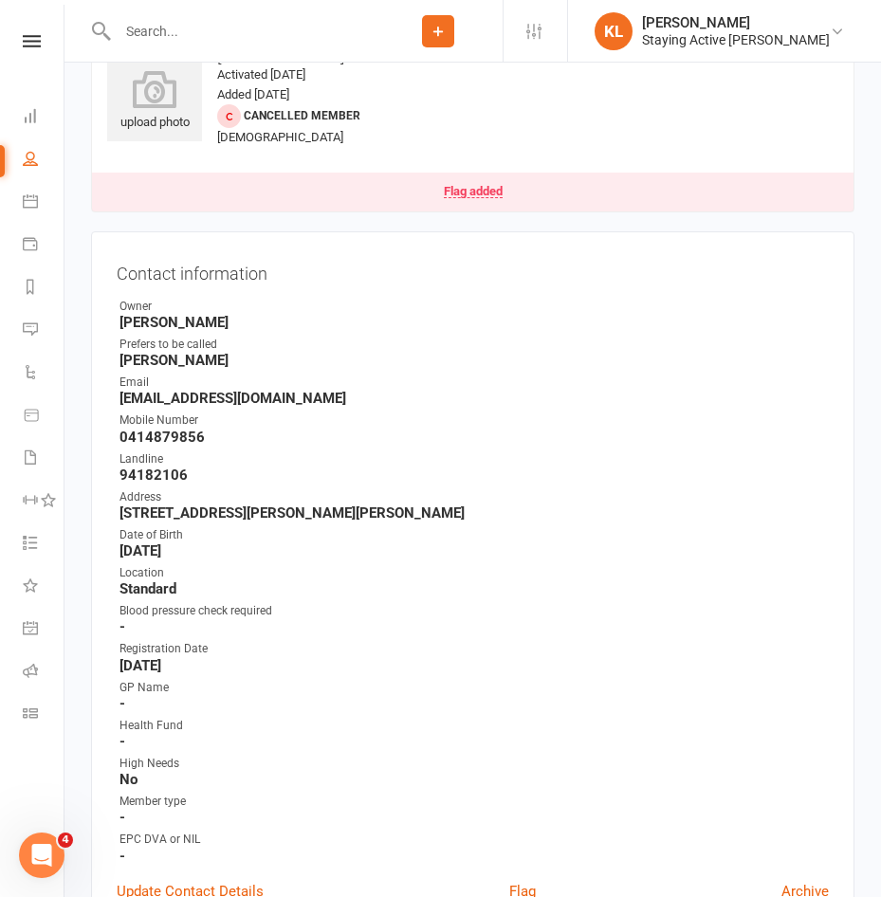
scroll to position [0, 0]
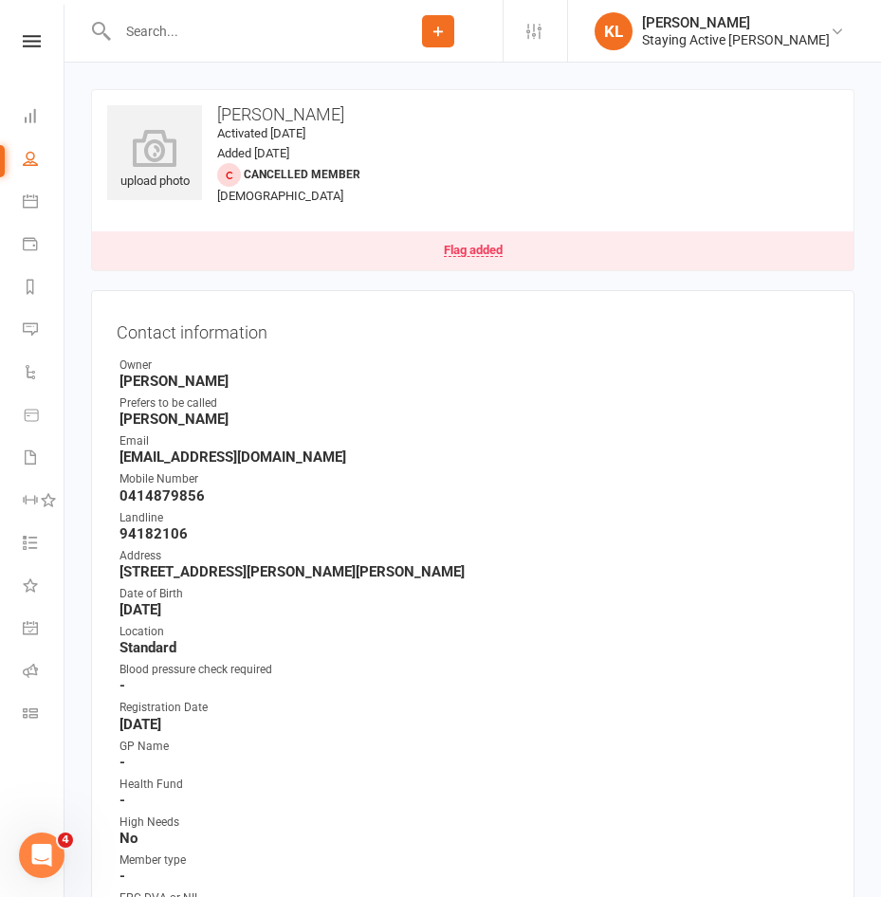
click at [174, 39] on input "text" at bounding box center [243, 31] width 262 height 27
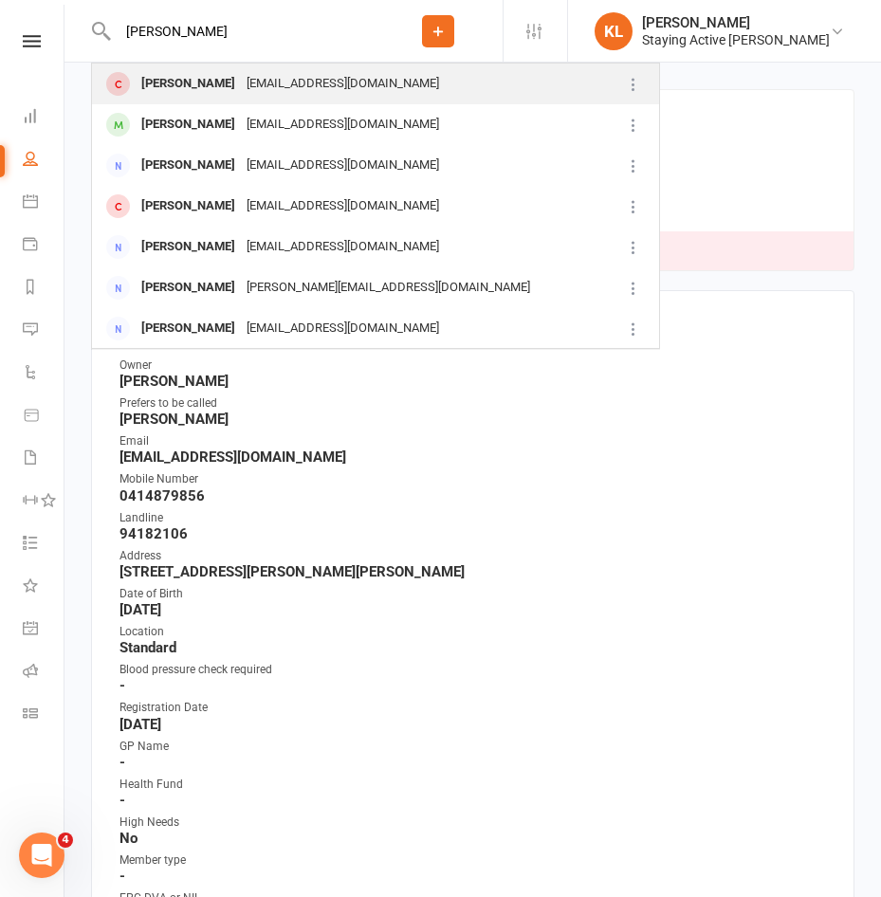
type input "[PERSON_NAME]"
click at [165, 69] on div "[PERSON_NAME] [EMAIL_ADDRESS][DOMAIN_NAME]" at bounding box center [356, 83] width 527 height 39
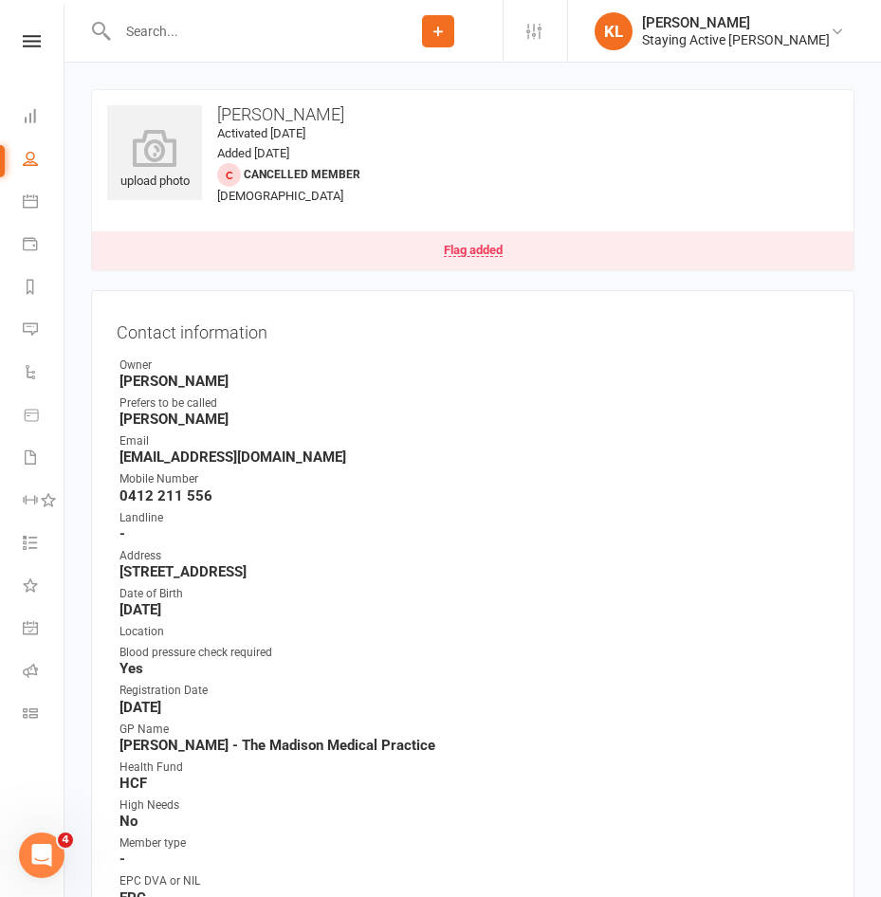
click at [527, 484] on div "Mobile Number" at bounding box center [474, 479] width 709 height 18
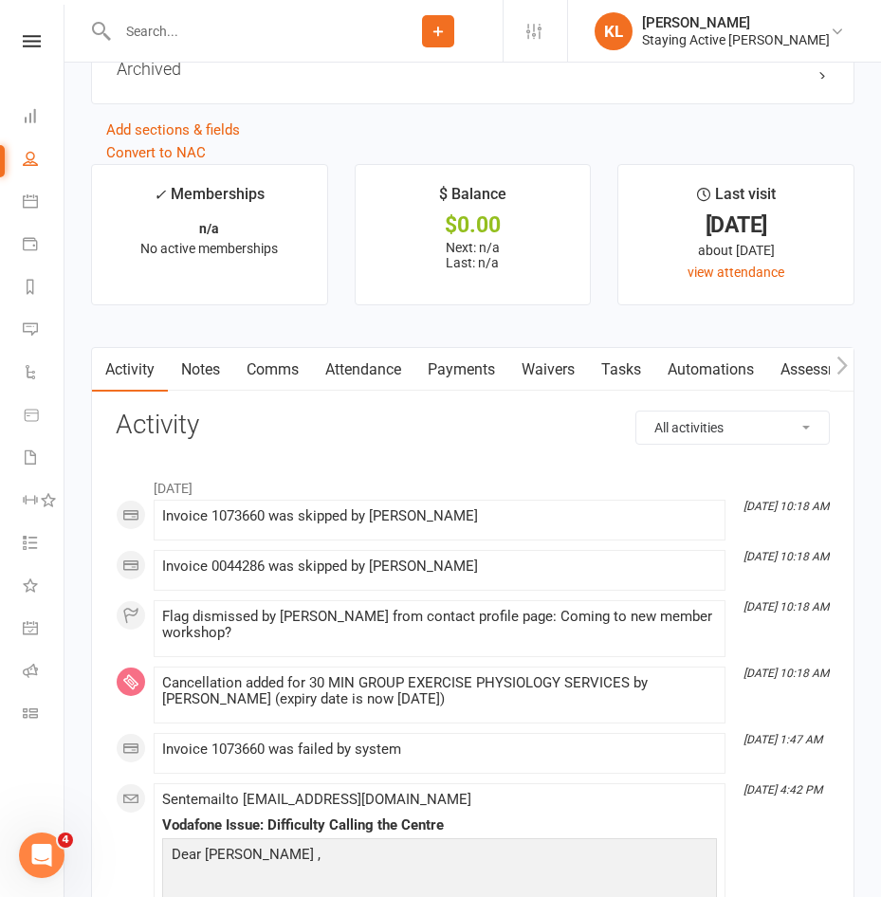
scroll to position [2371, 0]
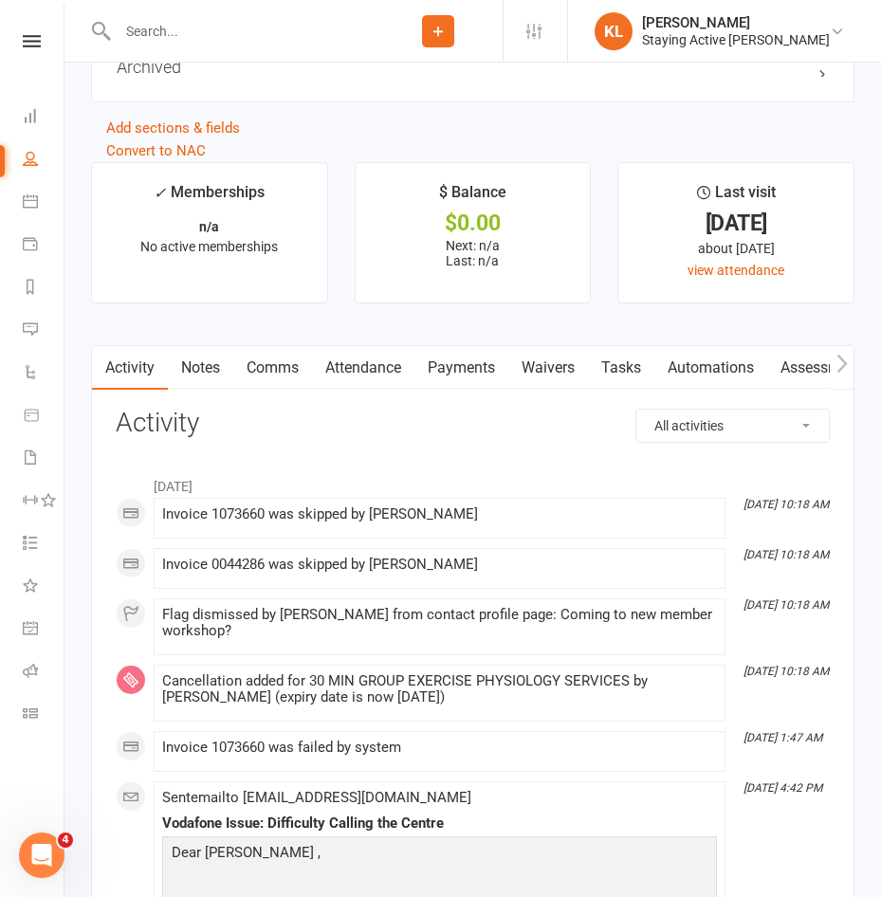
click at [193, 378] on link "Notes" at bounding box center [200, 368] width 65 height 44
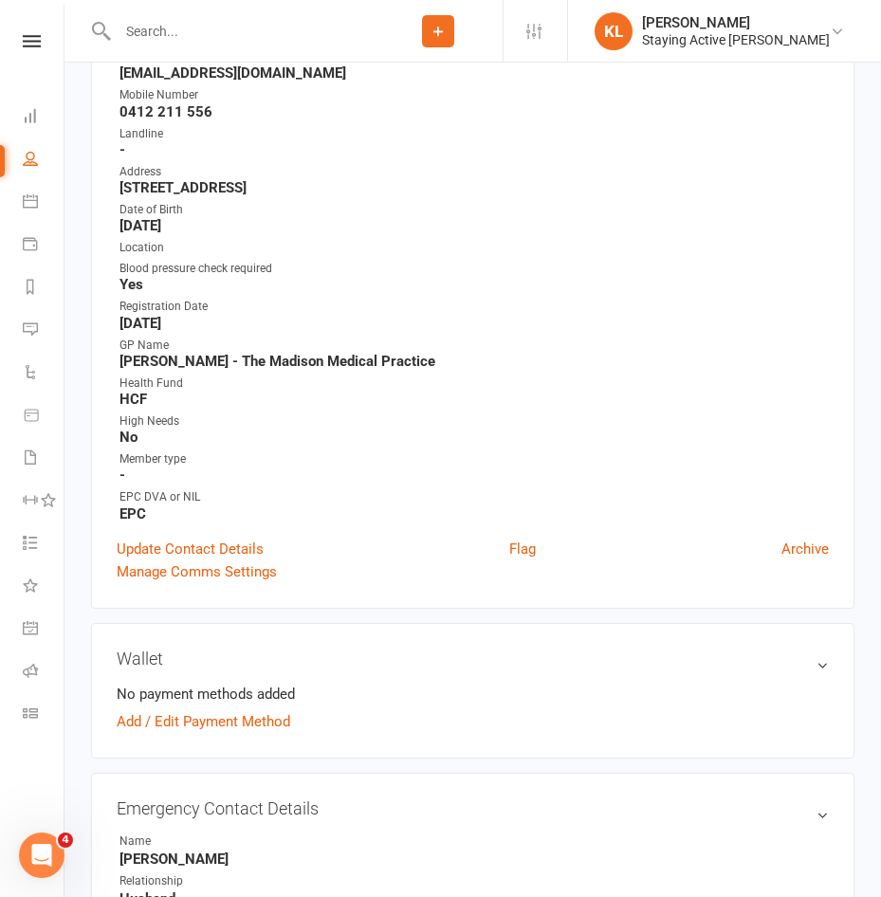
scroll to position [118, 0]
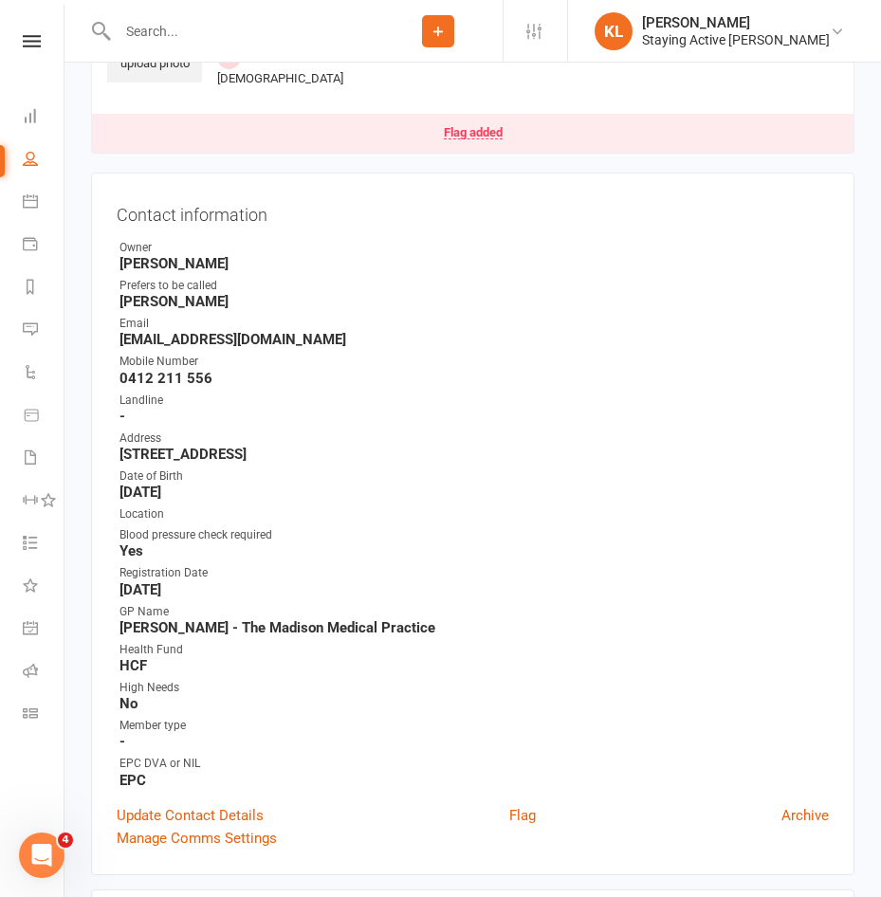
click at [739, 50] on li "KL [PERSON_NAME] Staying Active [PERSON_NAME] Signed in as: Staying Active [PER…" at bounding box center [724, 31] width 314 height 62
click at [756, 35] on div "Staying Active [PERSON_NAME]" at bounding box center [736, 39] width 188 height 17
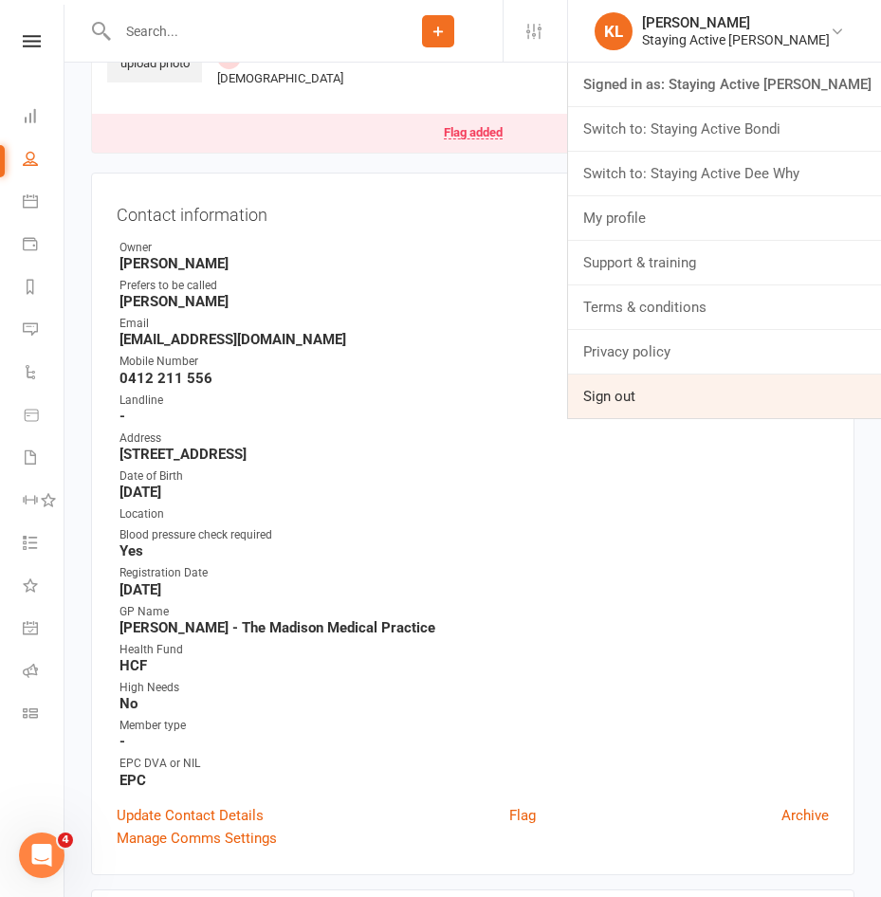
click at [672, 392] on link "Sign out" at bounding box center [724, 397] width 313 height 44
